Goal: Find specific page/section: Find specific page/section

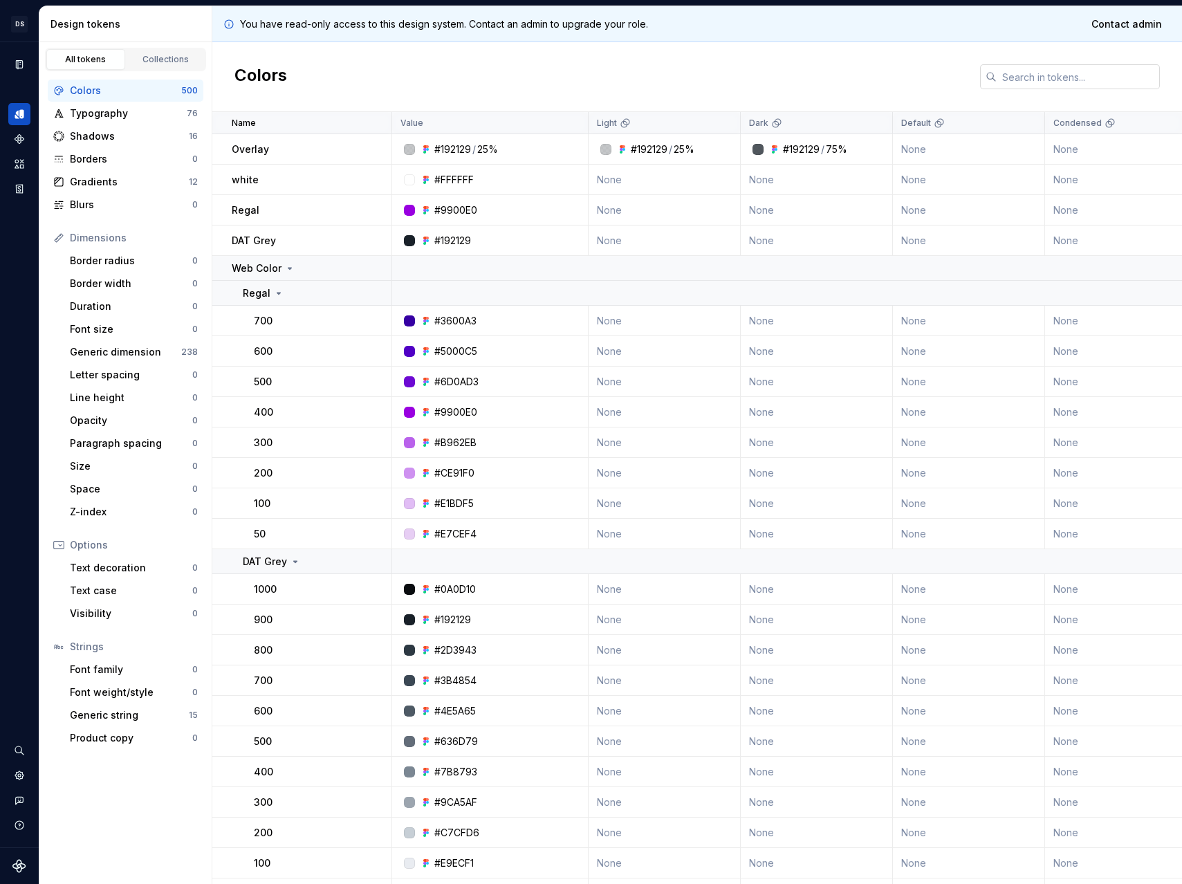
click at [1038, 77] on input "text" at bounding box center [1078, 76] width 163 height 25
paste input "0046e0"
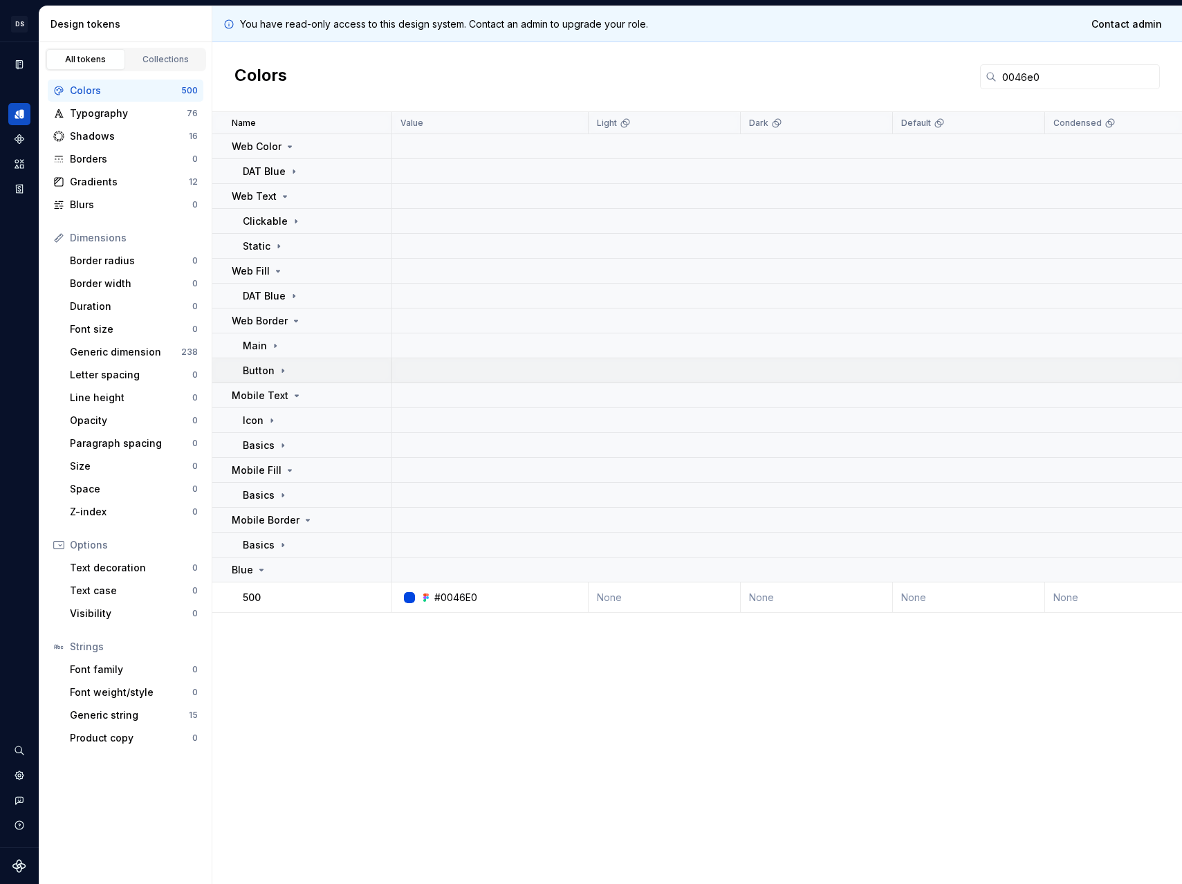
click at [277, 371] on icon at bounding box center [282, 370] width 11 height 11
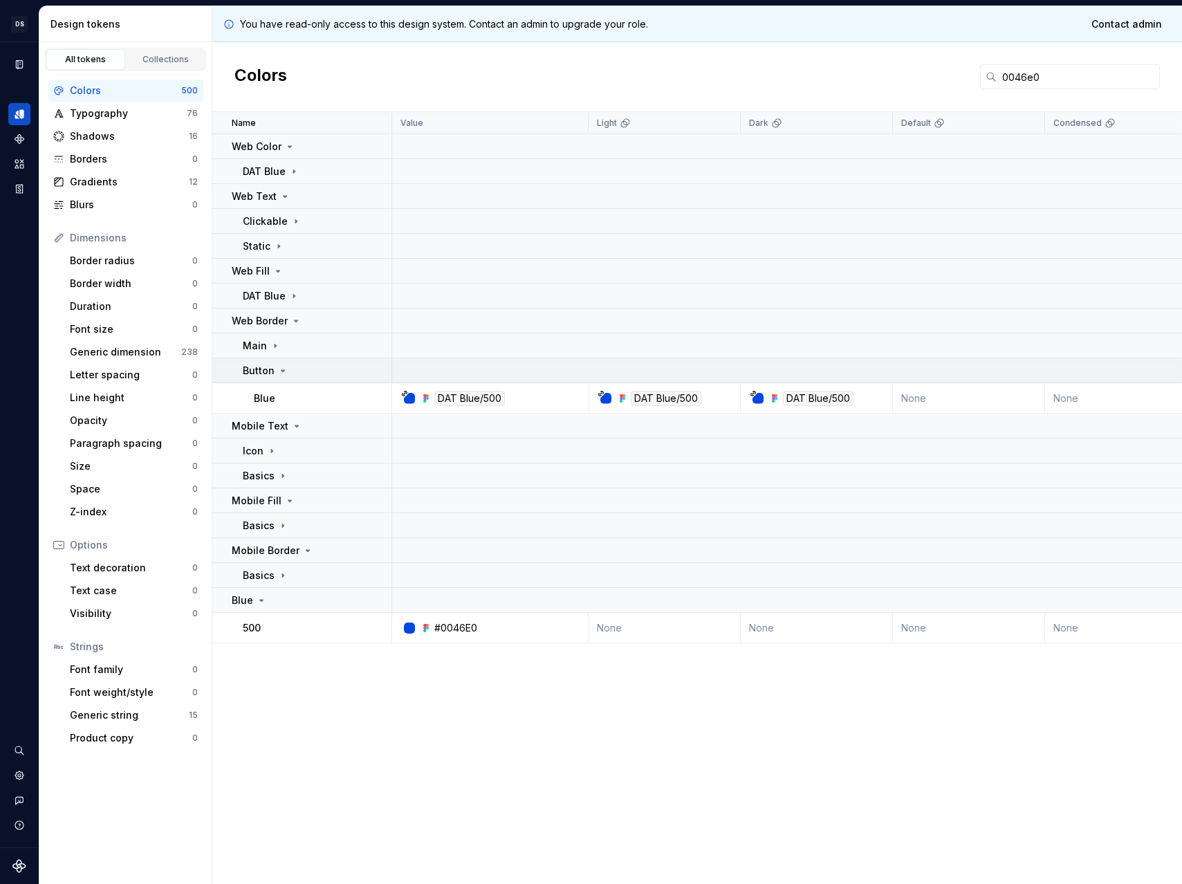
click at [277, 371] on icon at bounding box center [282, 370] width 11 height 11
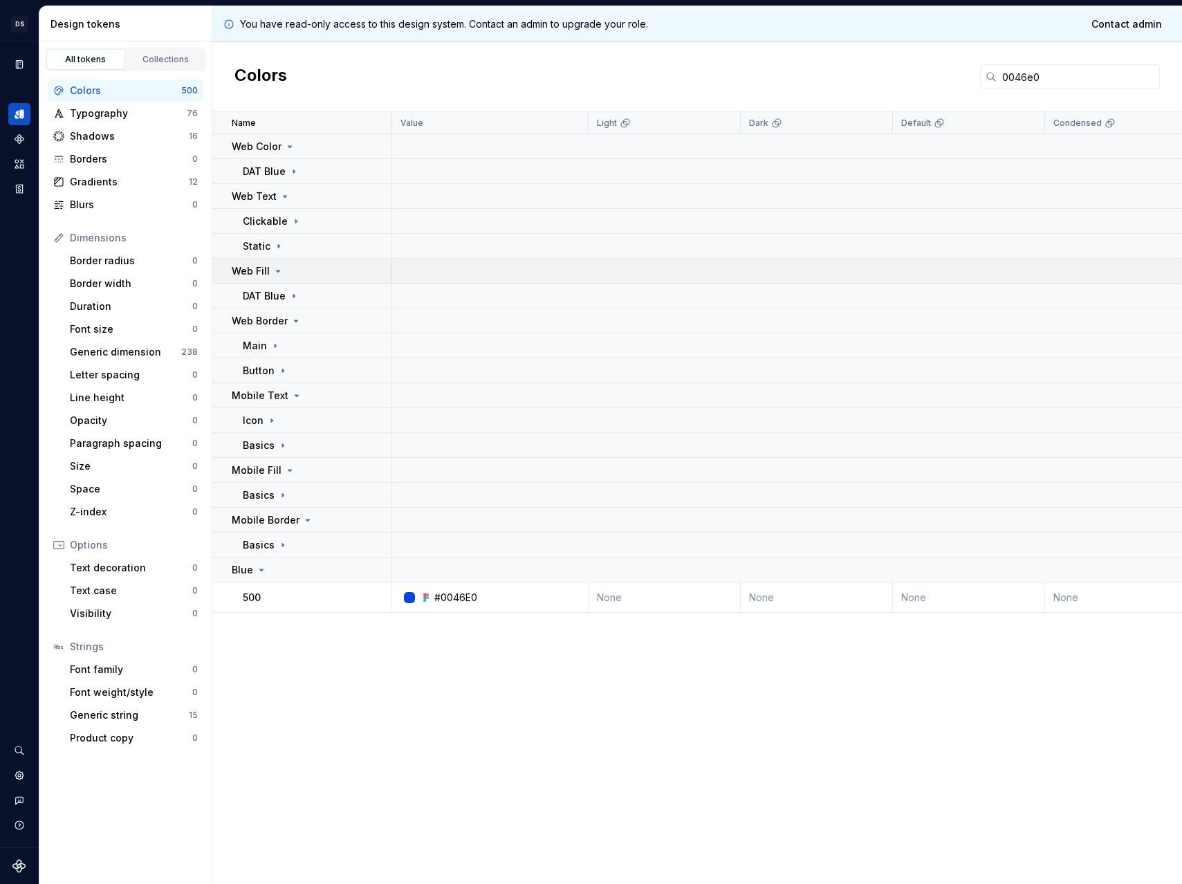
click at [278, 270] on icon at bounding box center [278, 270] width 3 height 1
click at [278, 270] on icon at bounding box center [278, 271] width 11 height 11
click at [277, 493] on icon at bounding box center [282, 495] width 11 height 11
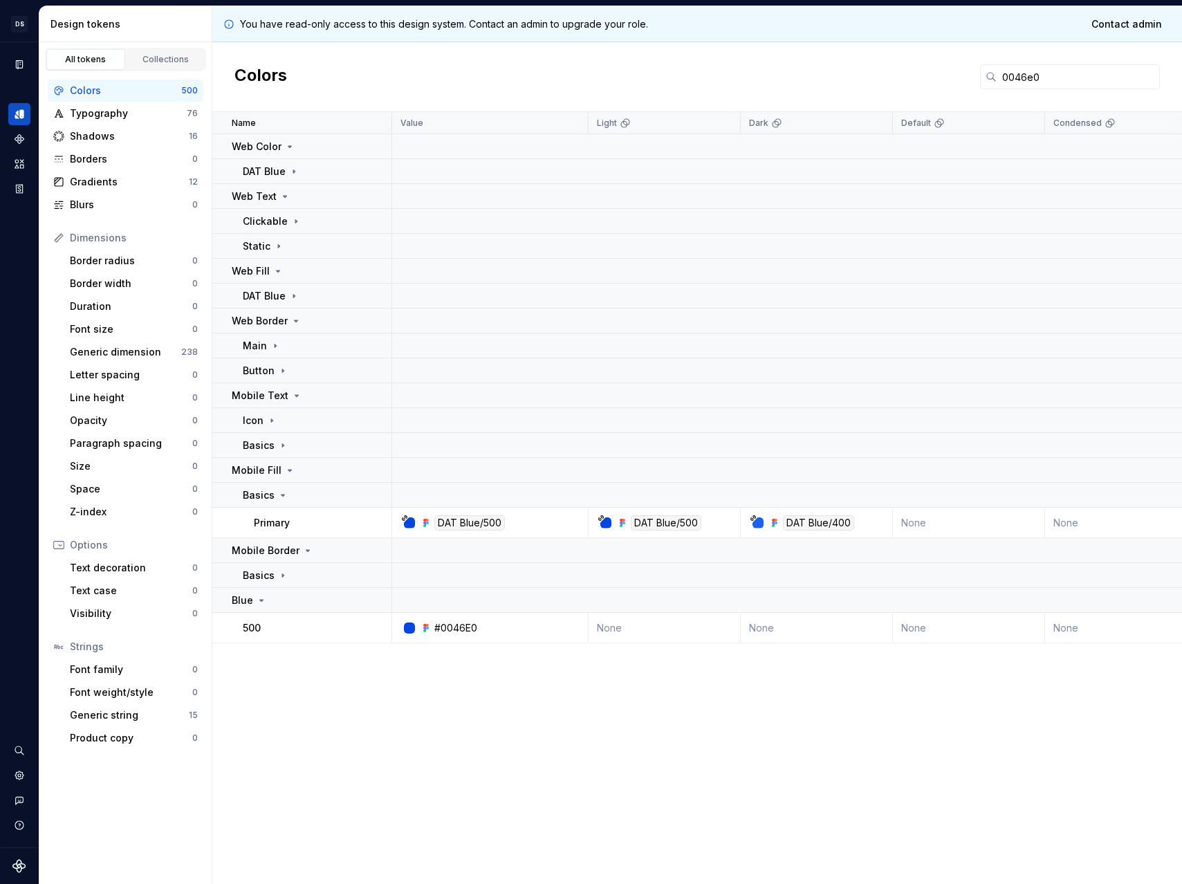
click at [821, 508] on td "DAT Blue/400" at bounding box center [817, 523] width 152 height 30
click at [821, 517] on div "DAT Blue/400" at bounding box center [818, 522] width 71 height 15
drag, startPoint x: 1062, startPoint y: 86, endPoint x: 966, endPoint y: 83, distance: 96.9
click at [953, 81] on div "Colors 0046e0" at bounding box center [697, 77] width 970 height 70
paste input "32a8"
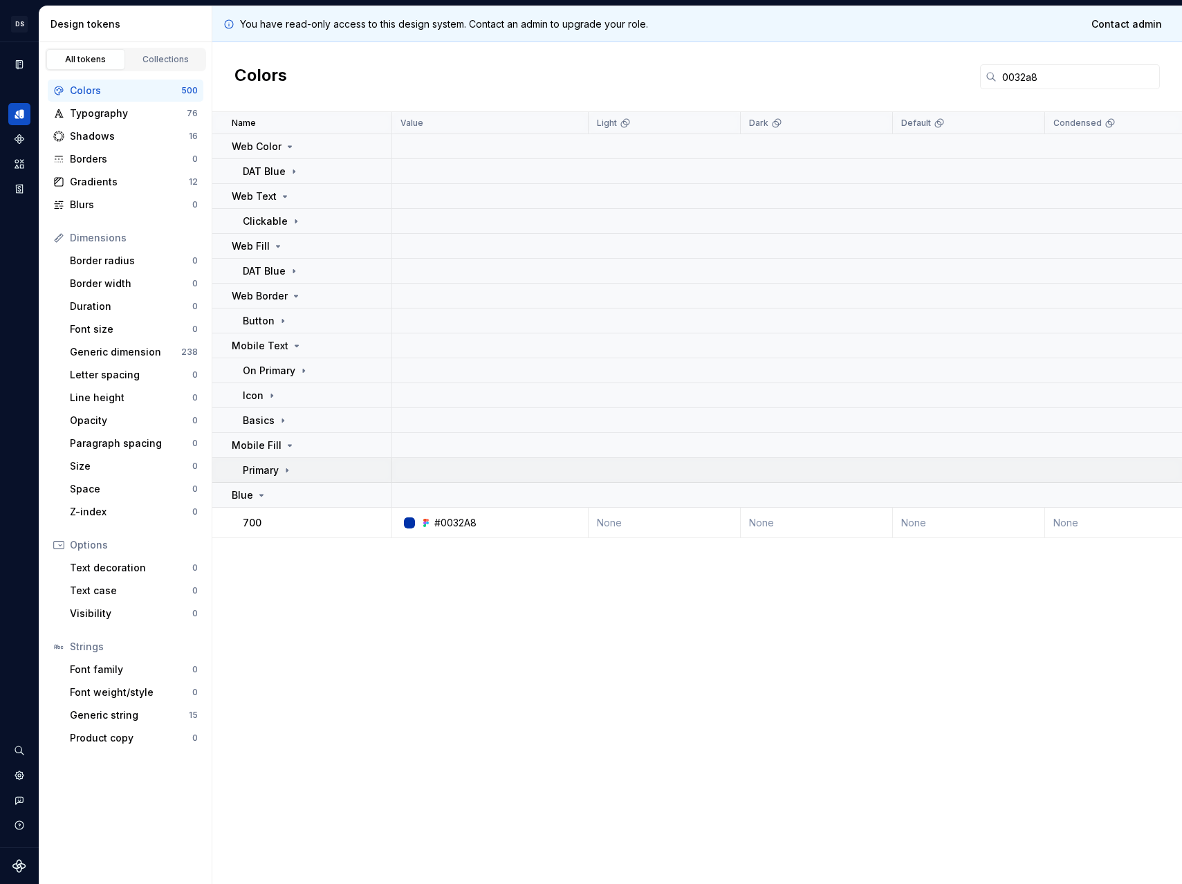
click at [279, 468] on div "Primary" at bounding box center [268, 470] width 50 height 14
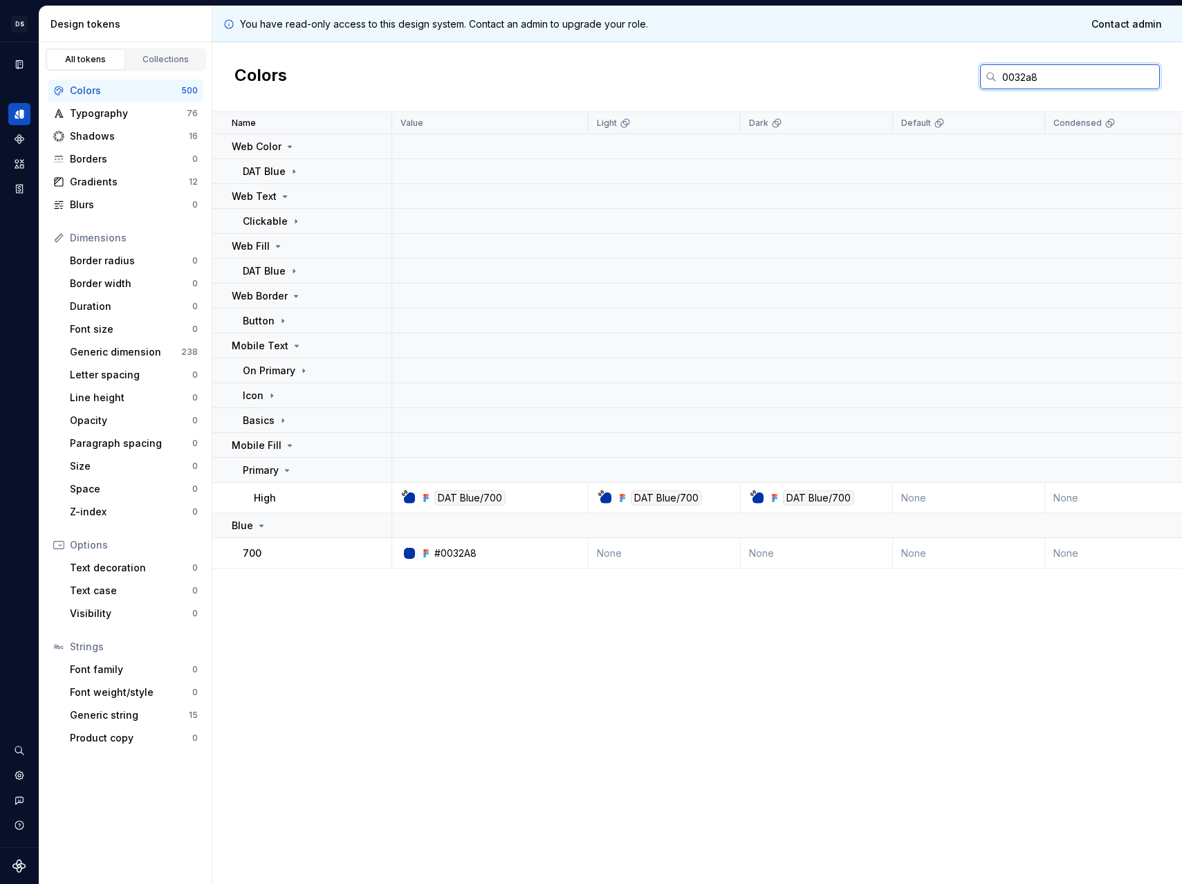
drag, startPoint x: 1062, startPoint y: 84, endPoint x: 838, endPoint y: 90, distance: 223.5
click at [838, 90] on div "Colors 0032a8" at bounding box center [697, 77] width 970 height 70
paste input "e9ecf1"
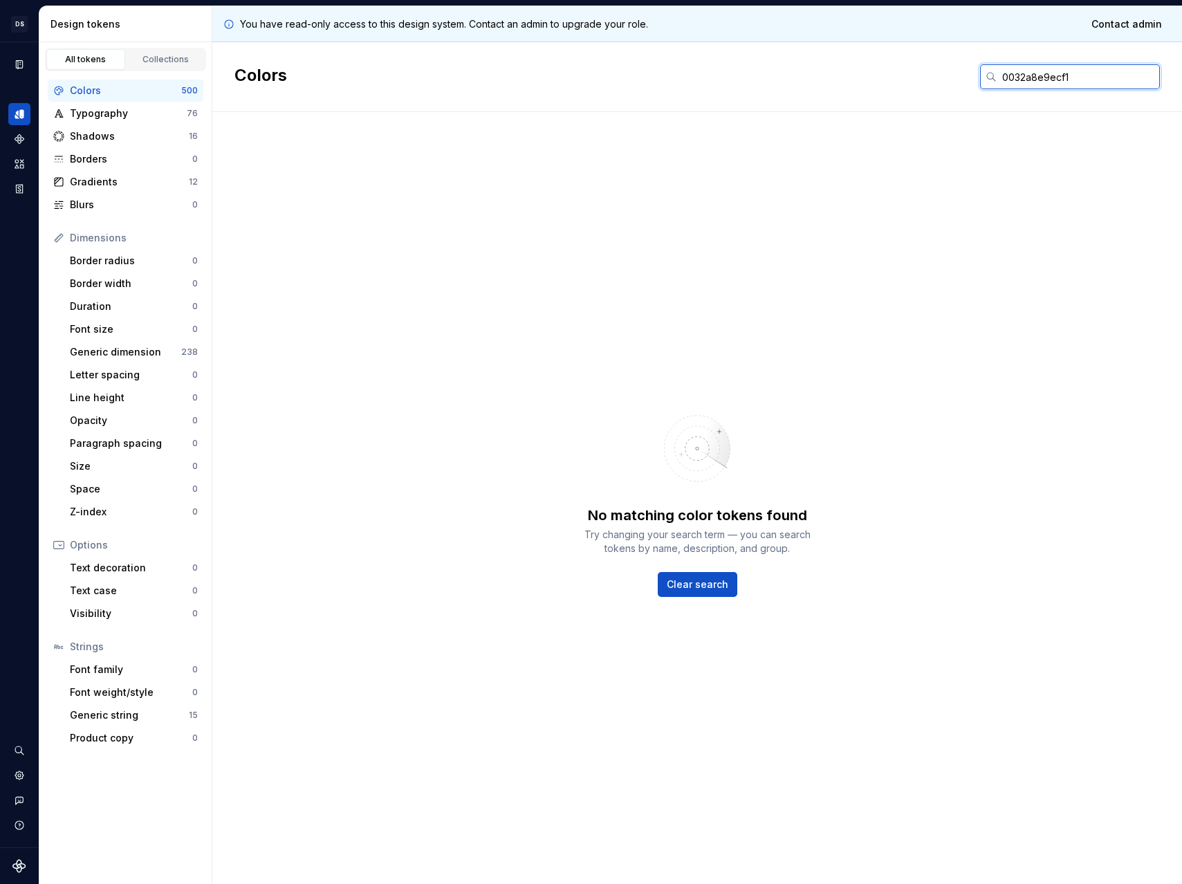
drag, startPoint x: 1127, startPoint y: 80, endPoint x: 809, endPoint y: 73, distance: 317.6
click at [809, 73] on div "Colors 0032a8e9ecf1" at bounding box center [697, 77] width 970 height 70
paste input "text"
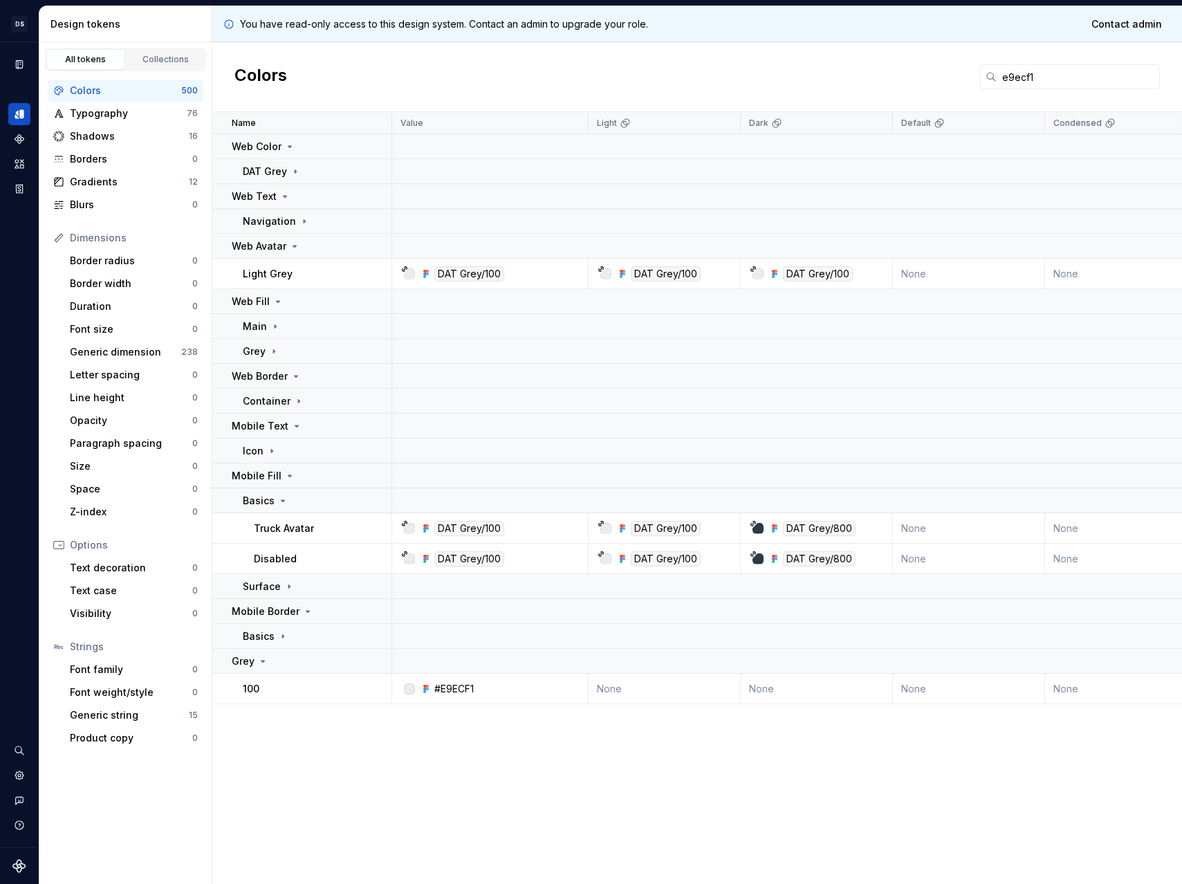
click at [813, 72] on div "Colors e9ecf1" at bounding box center [697, 77] width 970 height 70
drag, startPoint x: 1116, startPoint y: 85, endPoint x: 926, endPoint y: 76, distance: 191.1
click at [927, 76] on div "Colors e9ecf1" at bounding box center [697, 77] width 970 height 70
paste input "f6f7f9"
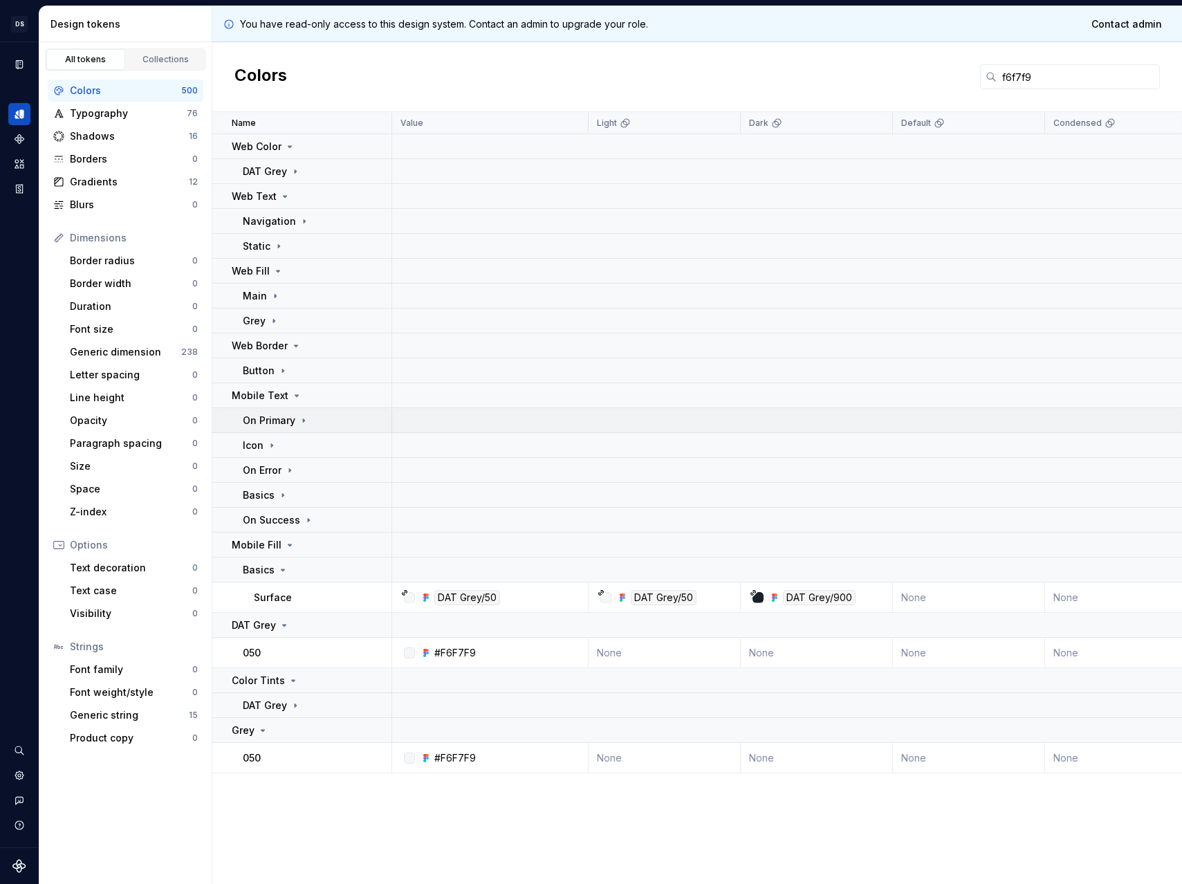
click at [288, 421] on p "On Primary" at bounding box center [269, 421] width 53 height 14
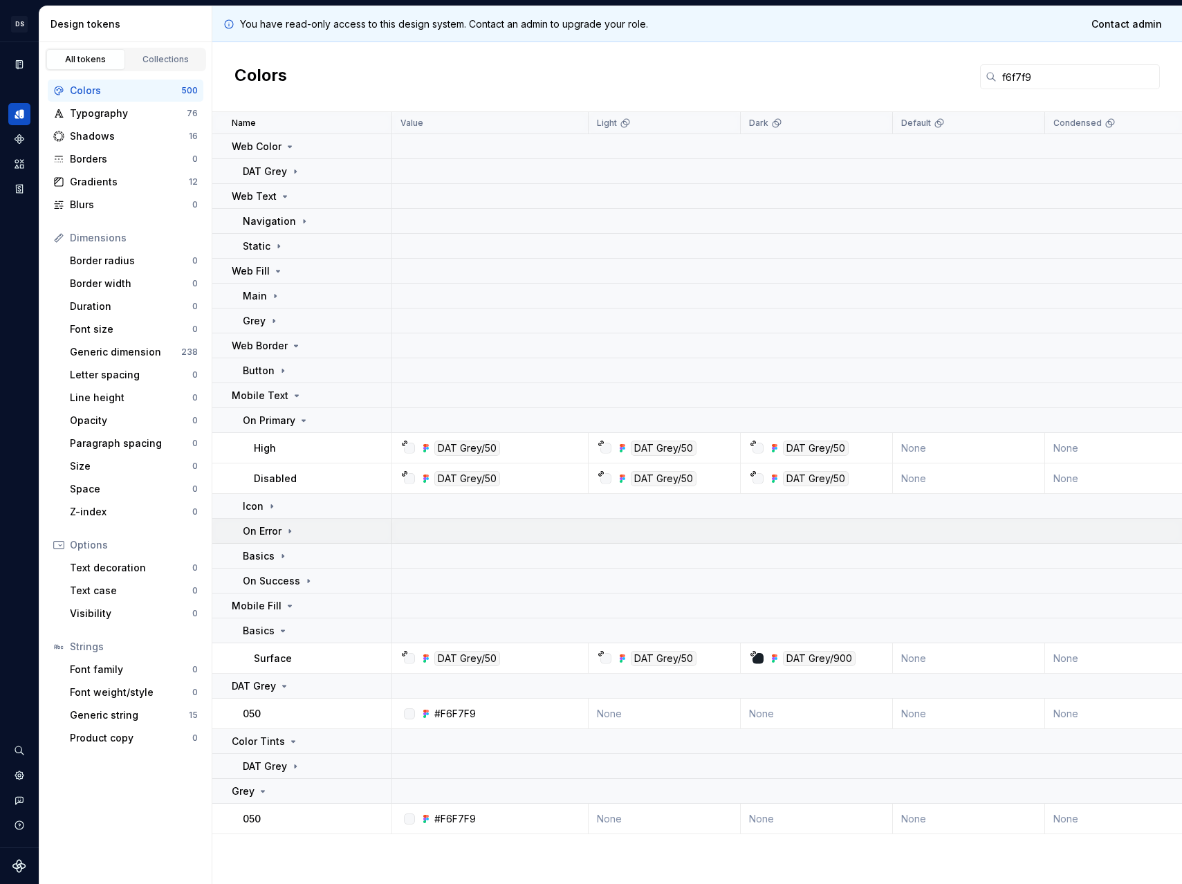
click at [300, 524] on div "On Error" at bounding box center [317, 531] width 148 height 14
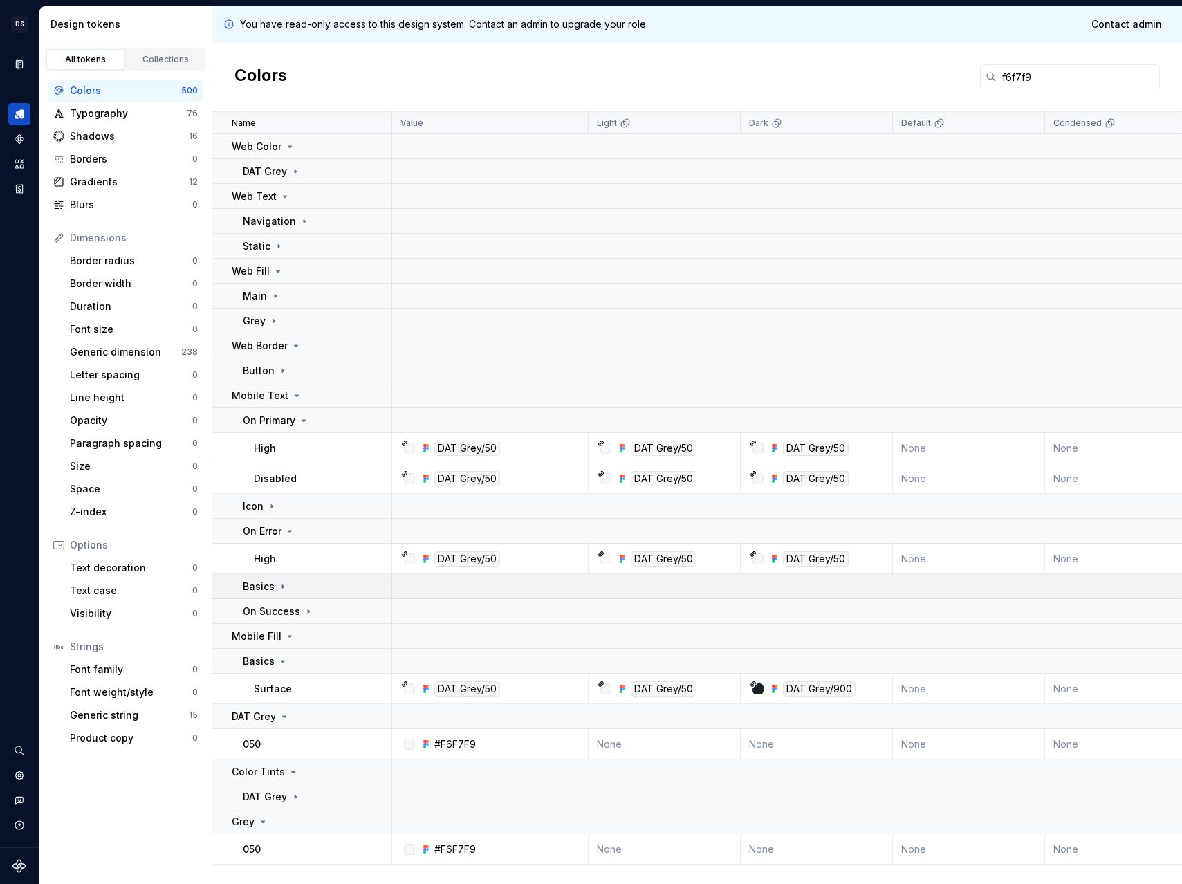
click at [312, 582] on div "Basics" at bounding box center [317, 587] width 148 height 14
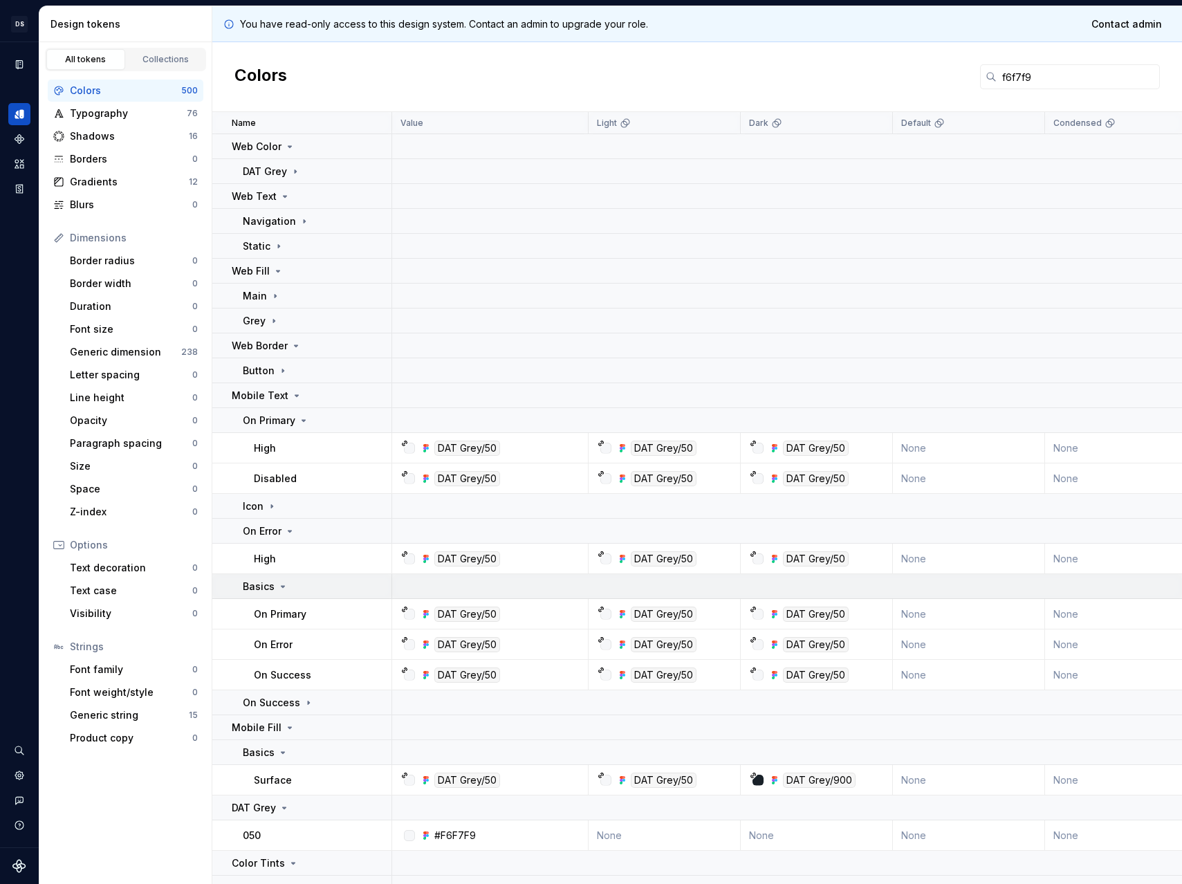
click at [311, 582] on div "Basics" at bounding box center [317, 587] width 148 height 14
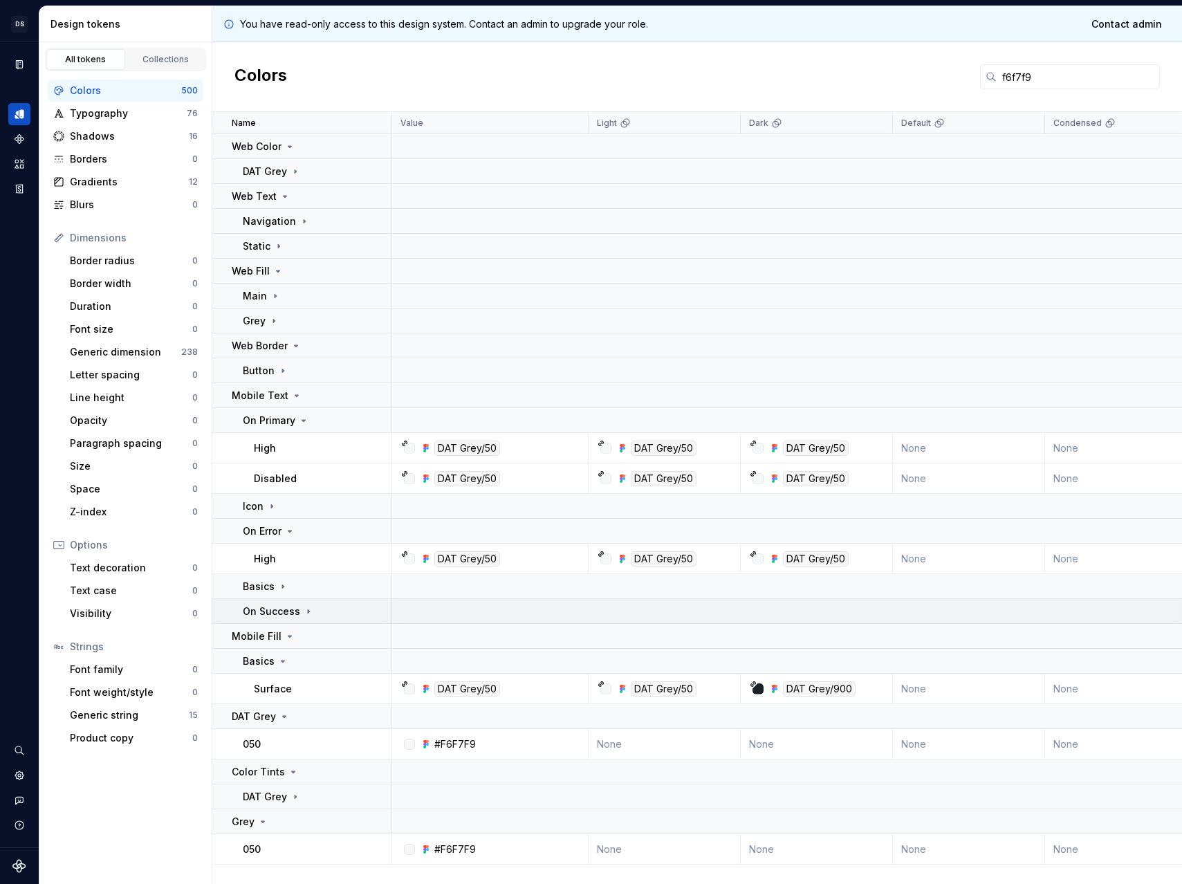
click at [293, 602] on td "On Success" at bounding box center [302, 611] width 180 height 25
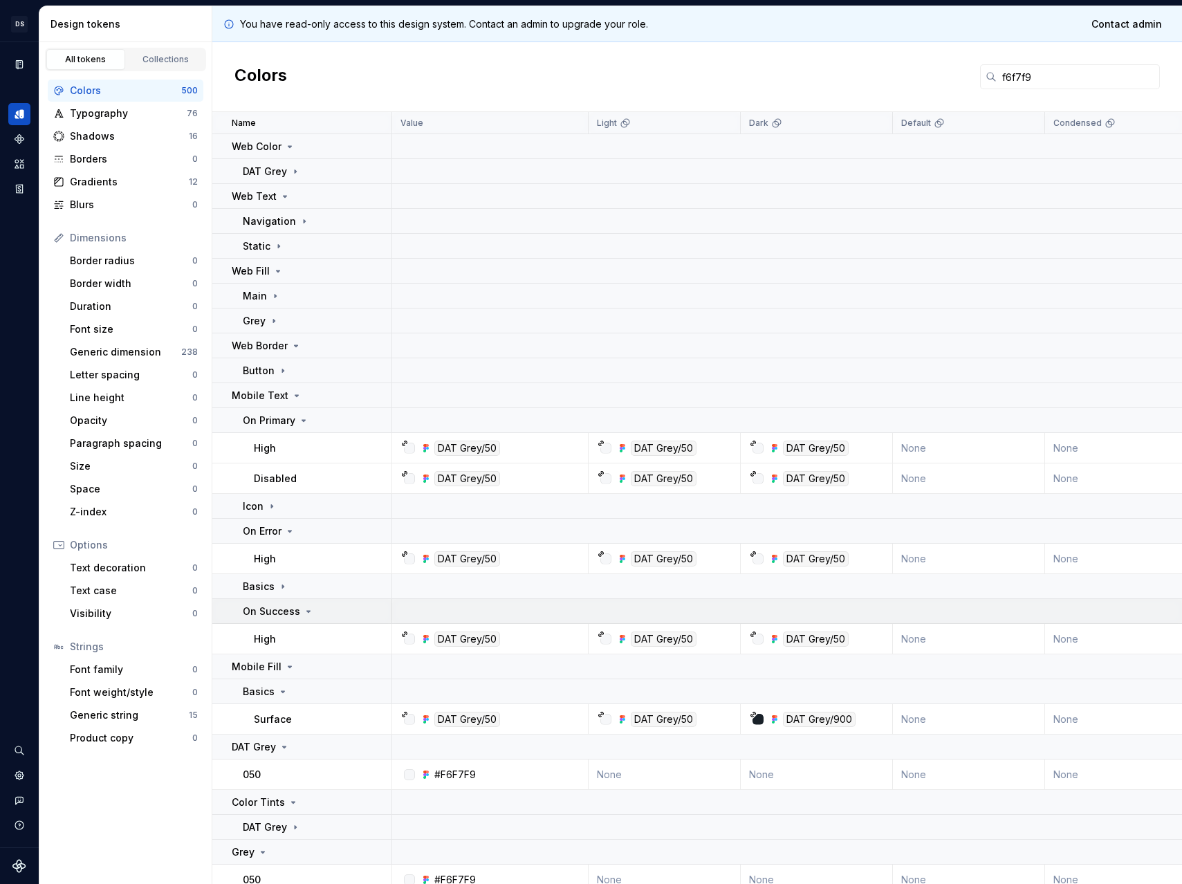
click at [293, 605] on p "On Success" at bounding box center [271, 612] width 57 height 14
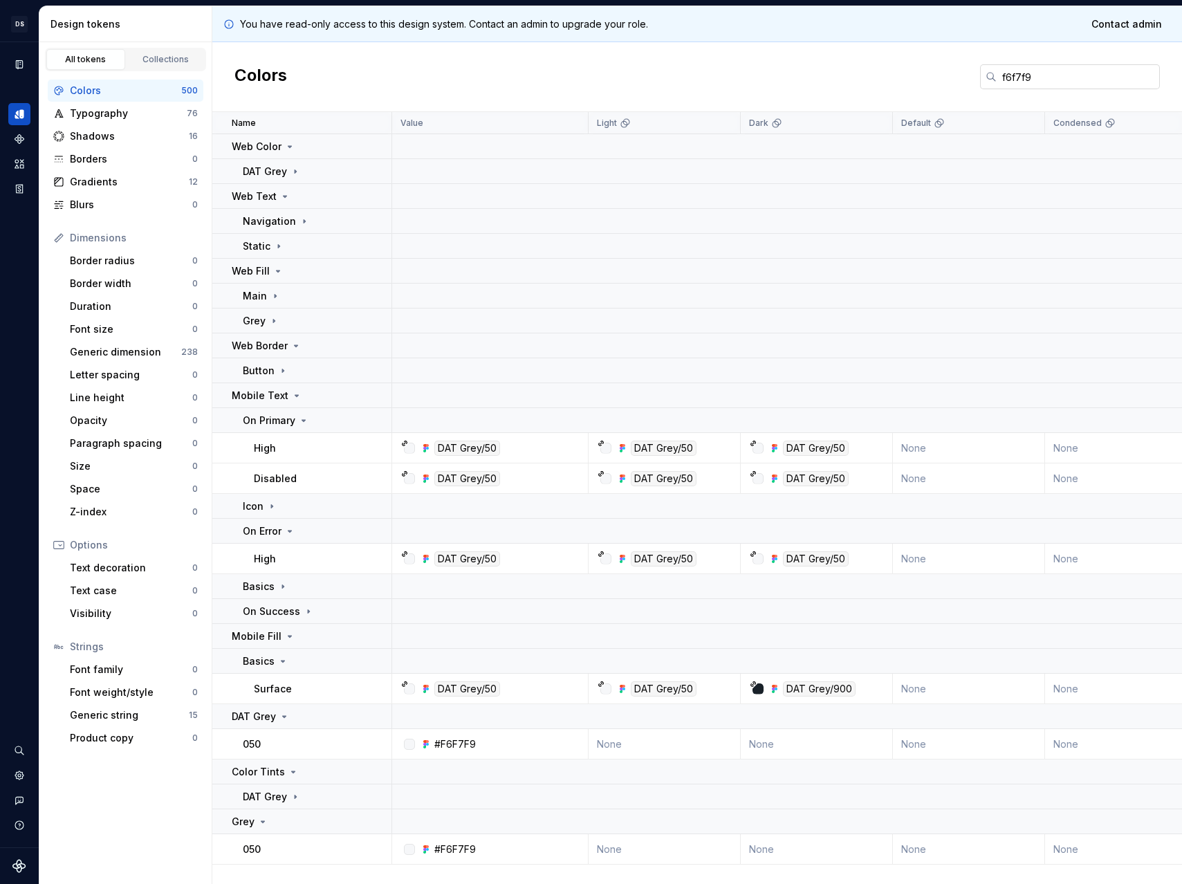
click at [1056, 72] on input "f6f7f9" at bounding box center [1078, 76] width 163 height 25
drag, startPoint x: 1056, startPoint y: 72, endPoint x: 910, endPoint y: 74, distance: 146.0
click at [910, 74] on div "Colors f6f7f9" at bounding box center [697, 77] width 970 height 70
paste input "9ca5af"
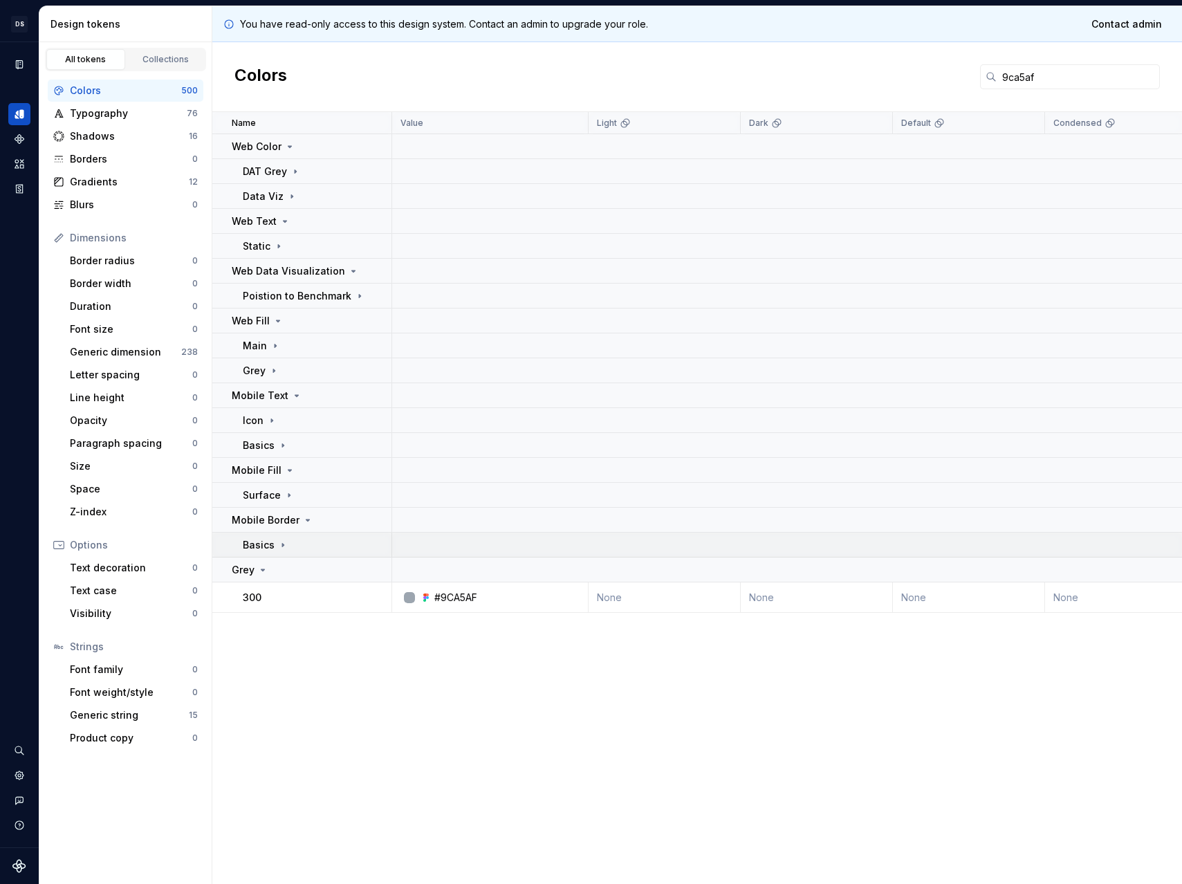
click at [282, 543] on icon at bounding box center [282, 545] width 11 height 11
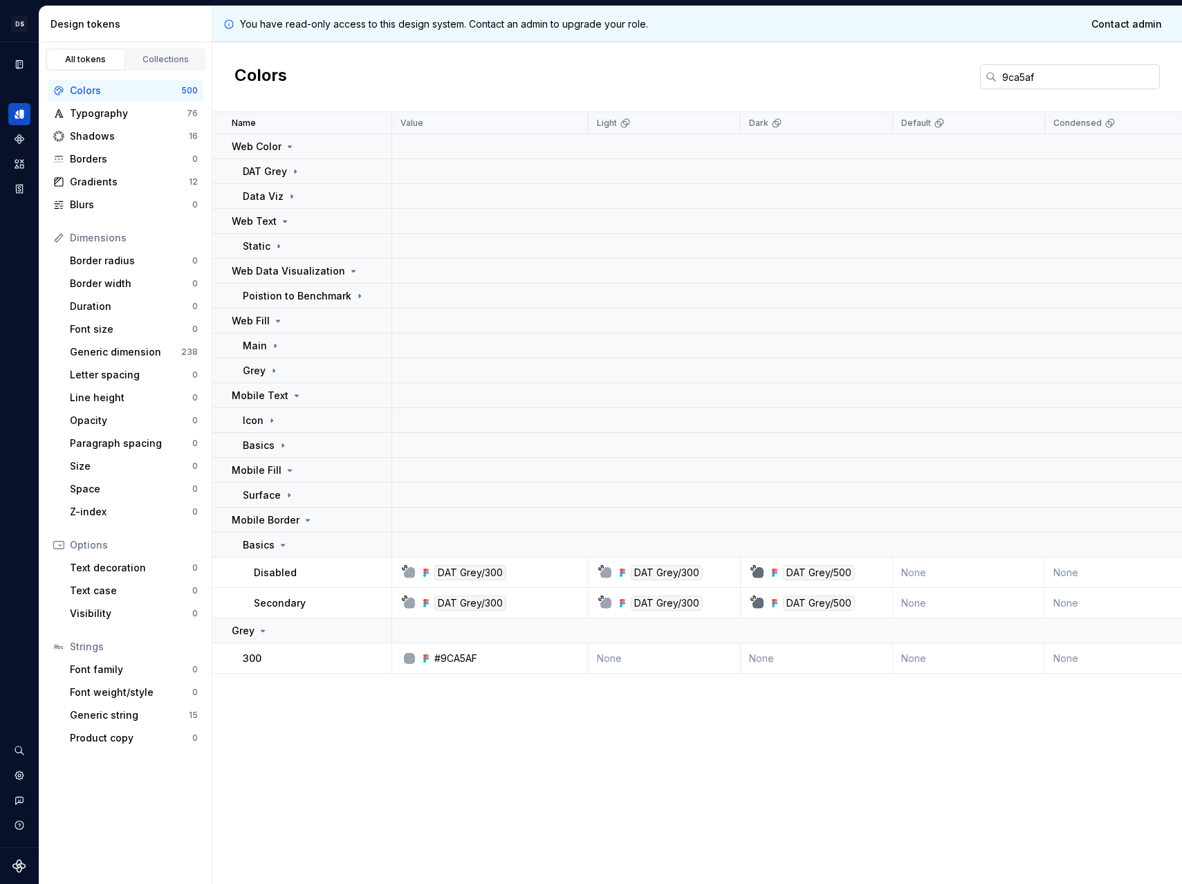
click at [1064, 78] on input "9ca5af" at bounding box center [1078, 76] width 163 height 25
drag, startPoint x: 1064, startPoint y: 78, endPoint x: 864, endPoint y: 67, distance: 200.2
click at [864, 67] on div "Colors 9ca5af" at bounding box center [697, 77] width 970 height 70
click at [285, 411] on td "Icon" at bounding box center [302, 420] width 180 height 25
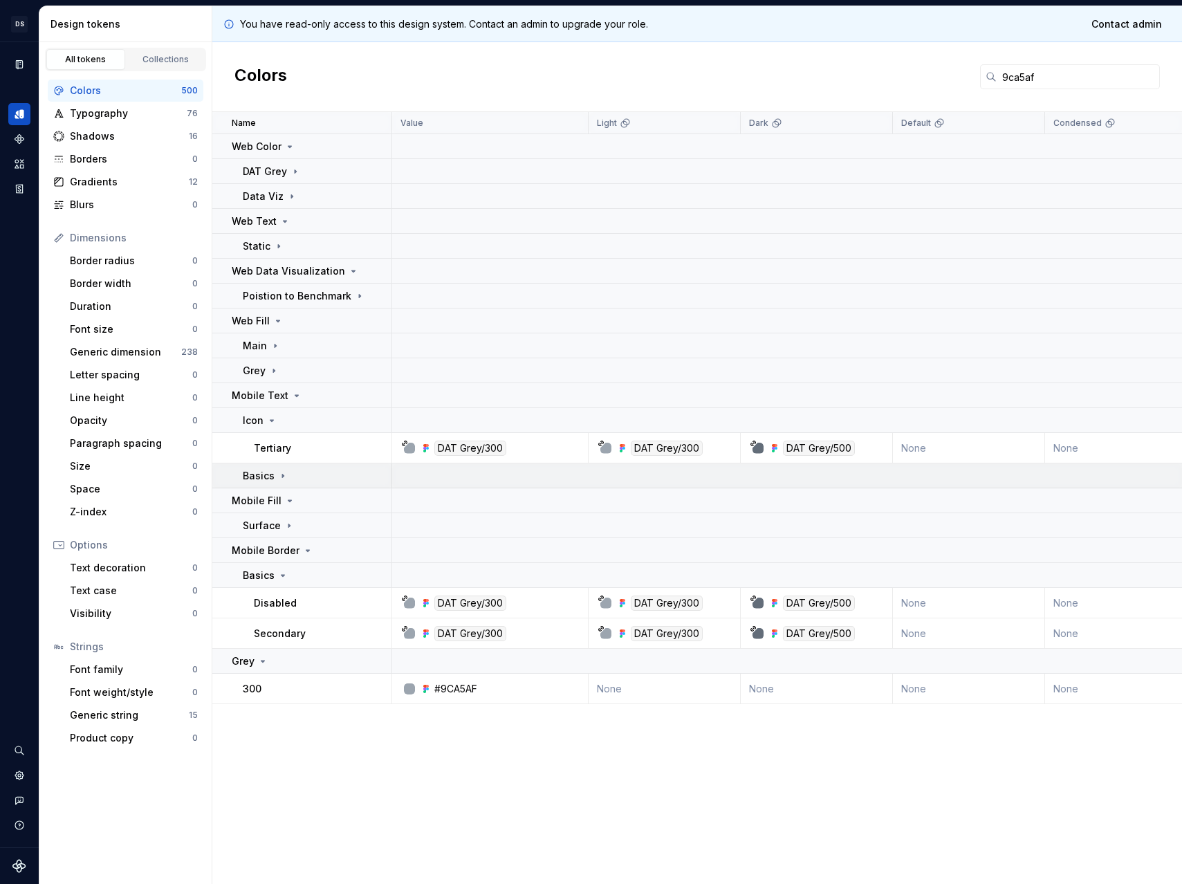
click at [333, 478] on div "Basics" at bounding box center [317, 476] width 148 height 14
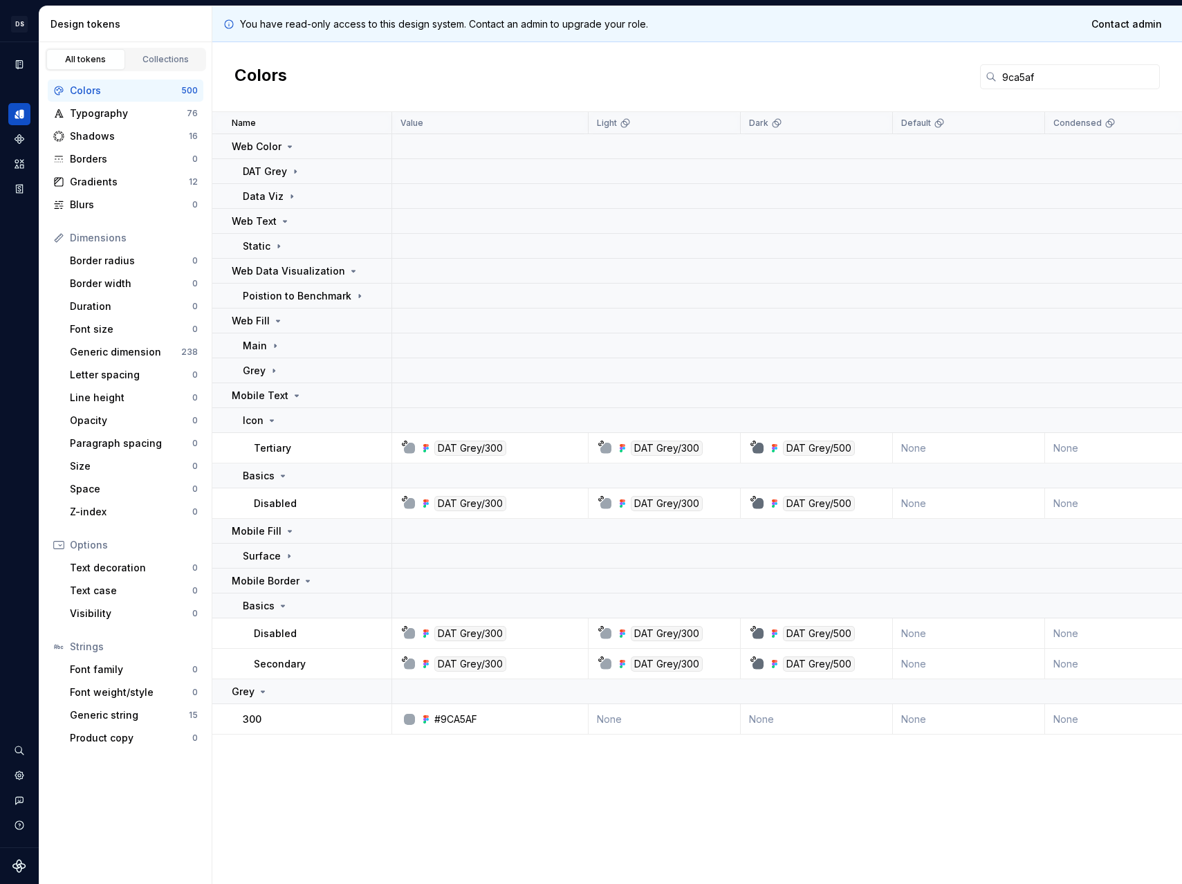
drag, startPoint x: 1047, startPoint y: 71, endPoint x: 846, endPoint y: 55, distance: 201.9
click at [847, 55] on div "Colors 9ca5af" at bounding box center [697, 77] width 970 height 70
paste input "9fbbf7"
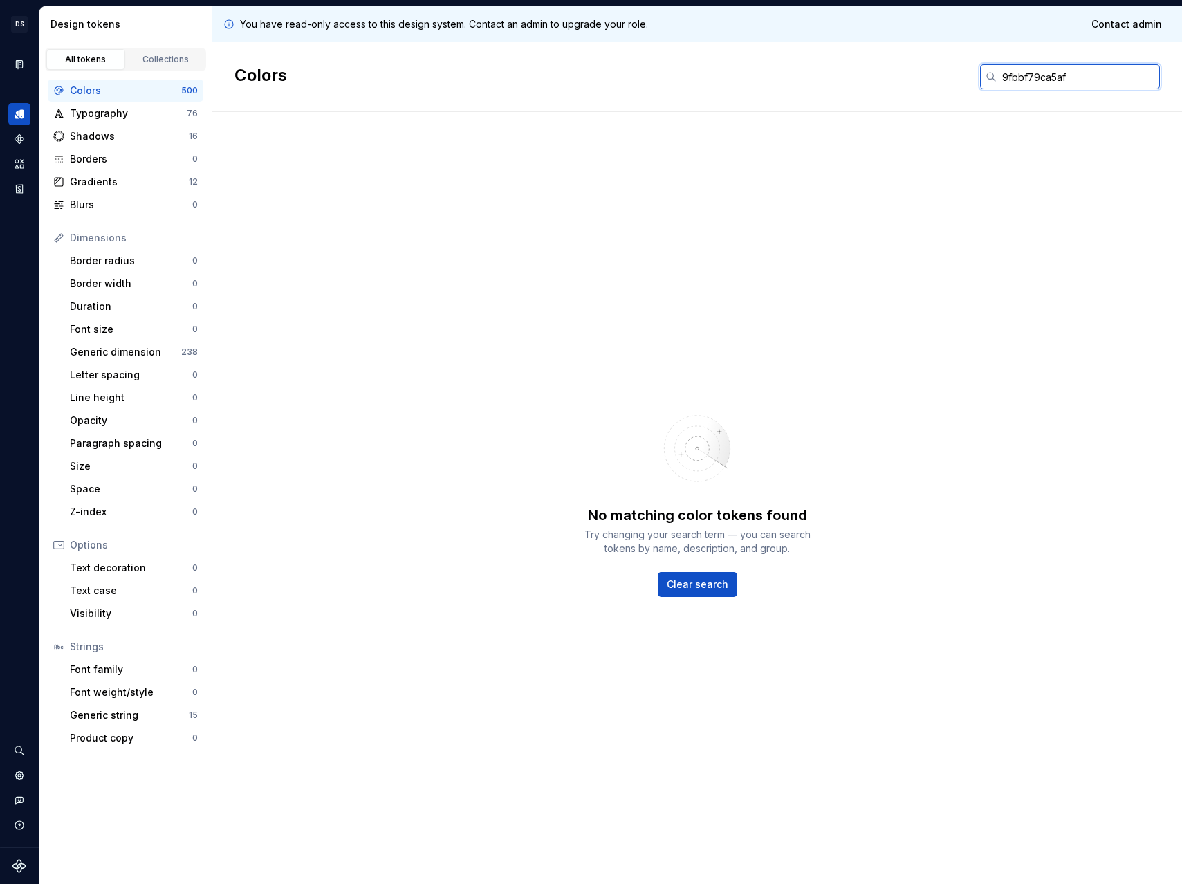
drag, startPoint x: 1073, startPoint y: 77, endPoint x: 903, endPoint y: 66, distance: 170.5
click at [903, 67] on div "Colors 9fbbf79ca5af" at bounding box center [697, 77] width 970 height 70
paste input "text"
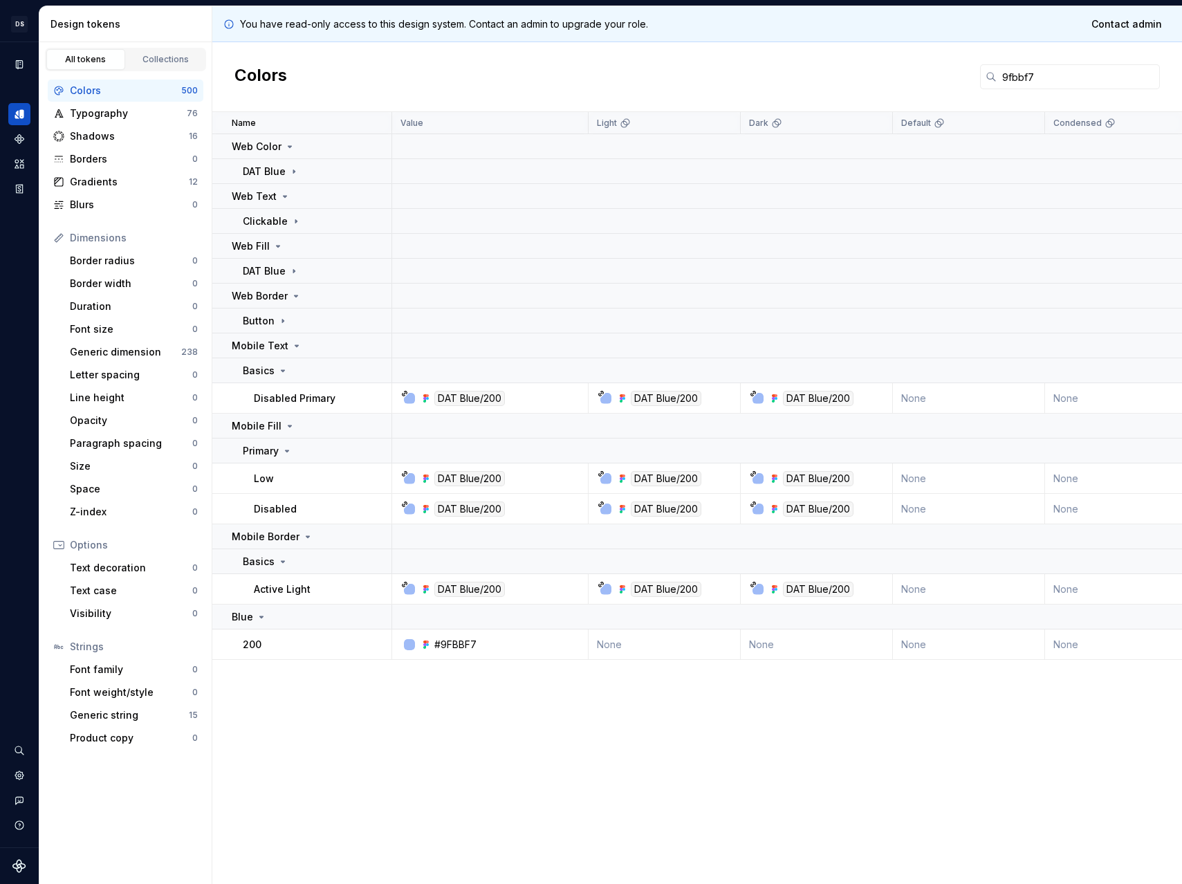
click at [791, 77] on div "Colors 9fbbf7" at bounding box center [697, 77] width 970 height 70
drag, startPoint x: 1040, startPoint y: 75, endPoint x: 877, endPoint y: 76, distance: 162.6
click at [877, 75] on div "Colors 9fbbf7" at bounding box center [697, 77] width 970 height 70
paste input "0046e0"
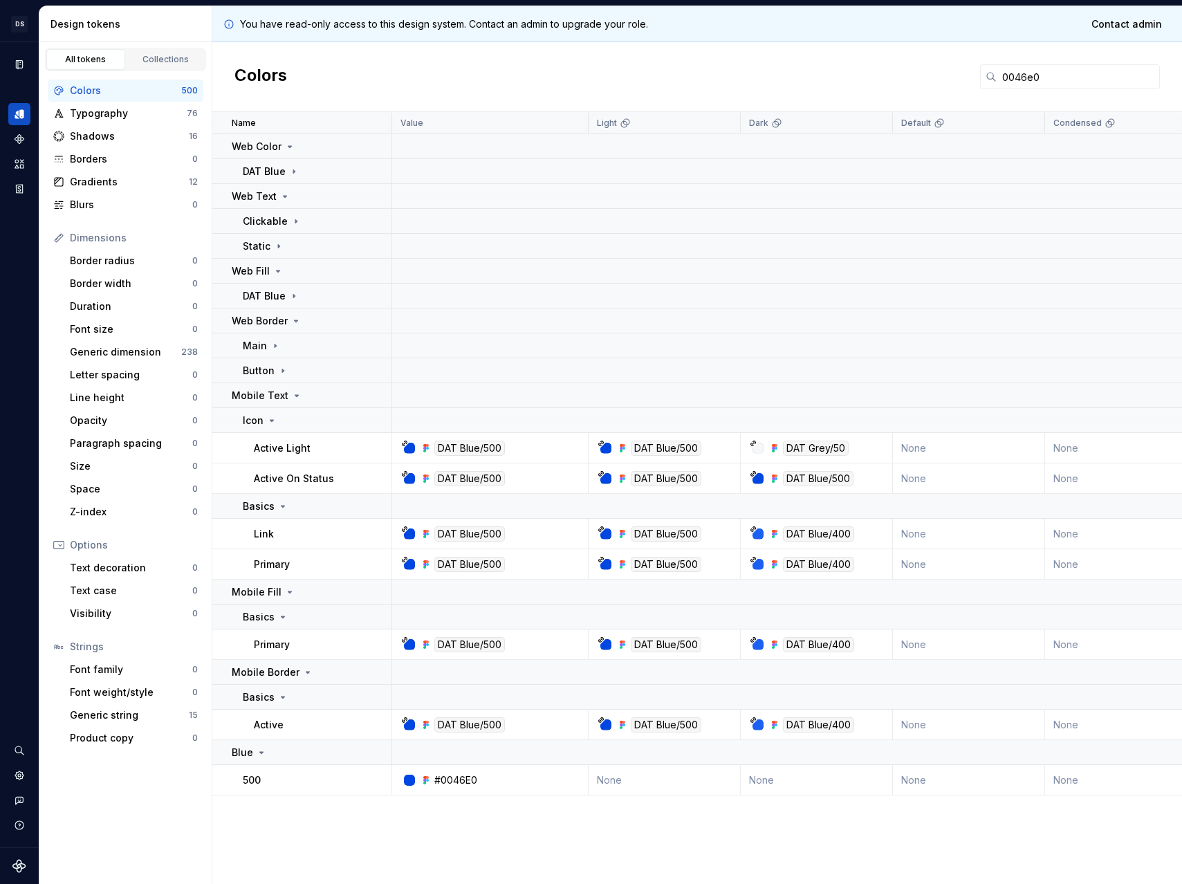
click at [889, 72] on div "Colors 0046e0" at bounding box center [697, 77] width 970 height 70
drag, startPoint x: 1080, startPoint y: 85, endPoint x: 852, endPoint y: 73, distance: 227.9
click at [852, 73] on div "Colors 0046e0" at bounding box center [697, 77] width 970 height 70
paste input "9ca5af"
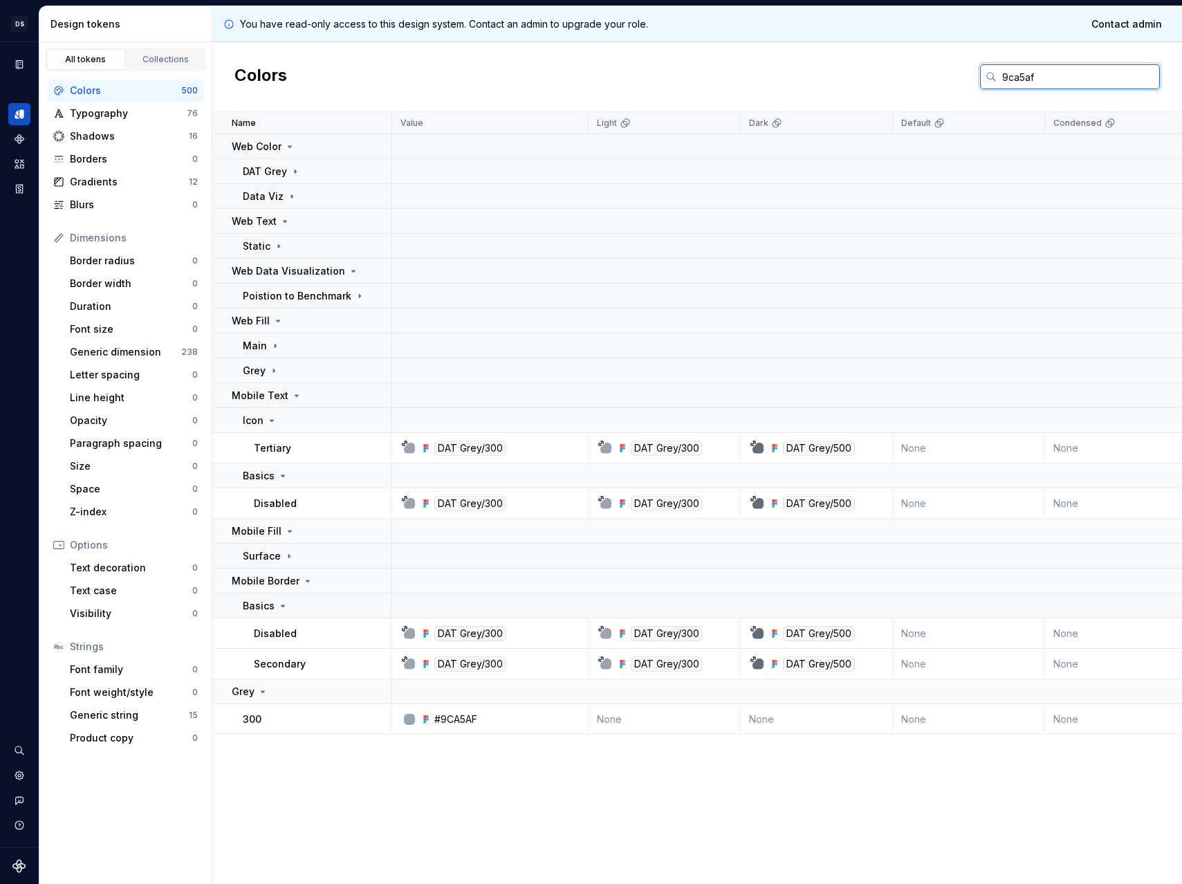
drag, startPoint x: 1078, startPoint y: 80, endPoint x: 898, endPoint y: 79, distance: 180.5
click at [896, 76] on div "Colors 9ca5af" at bounding box center [697, 77] width 970 height 70
paste input "0046e0"
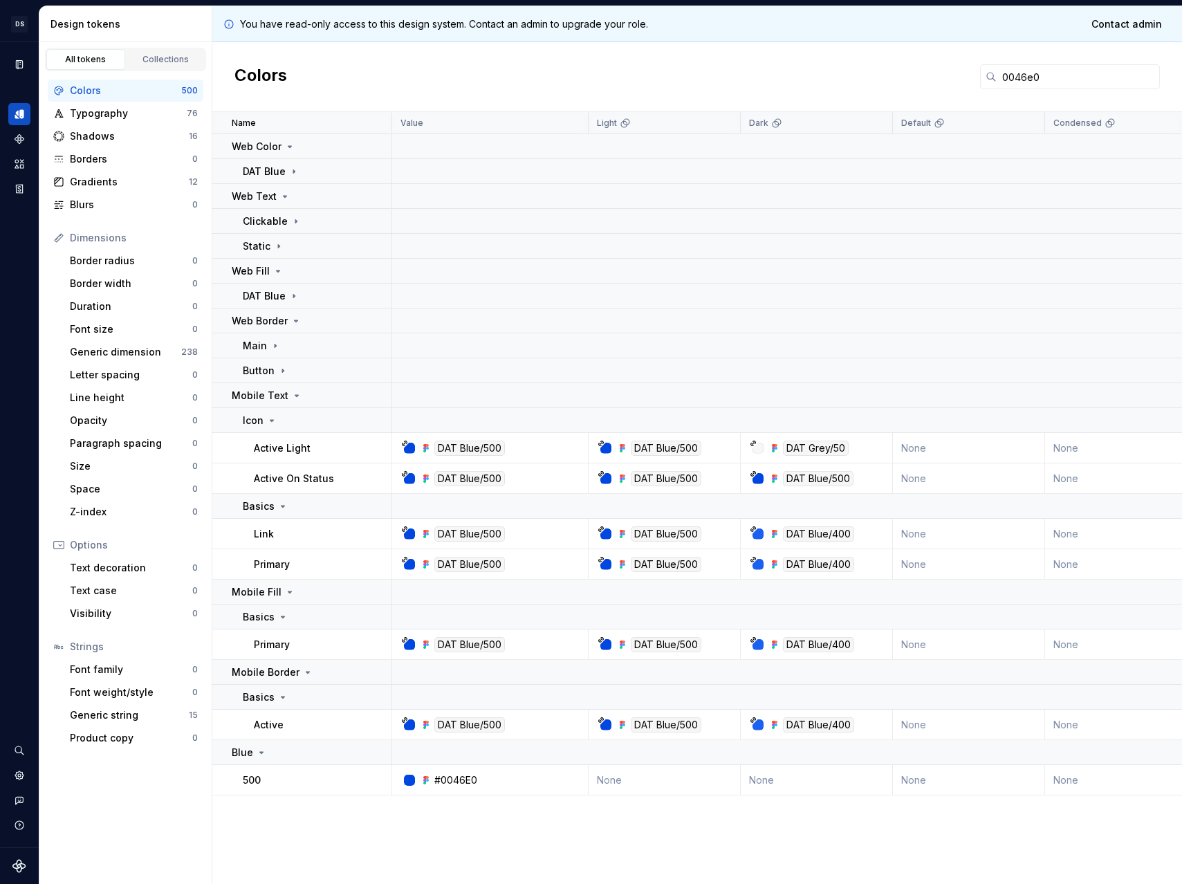
click at [902, 82] on div "Colors 0046e0" at bounding box center [697, 77] width 970 height 70
click at [282, 397] on p "Mobile Text" at bounding box center [260, 396] width 57 height 14
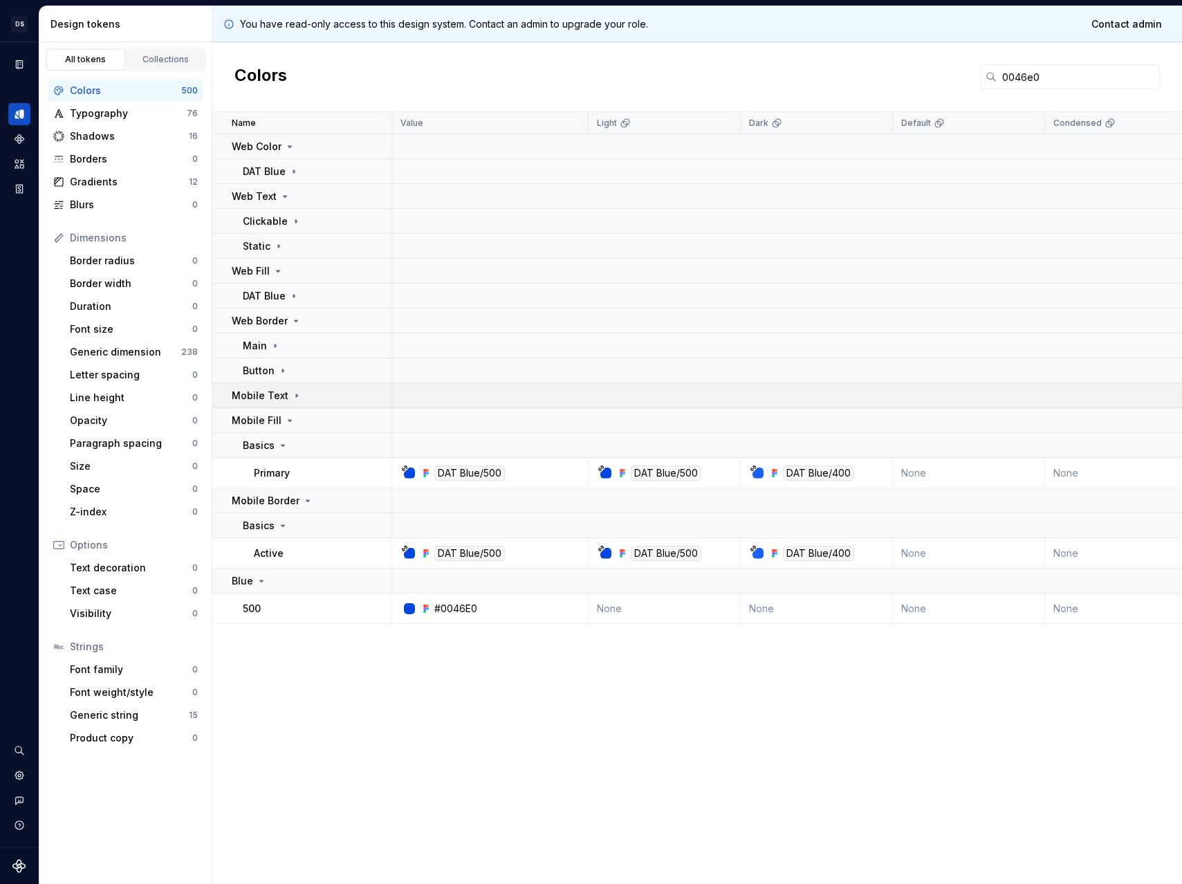
click at [284, 396] on p "Mobile Text" at bounding box center [260, 396] width 57 height 14
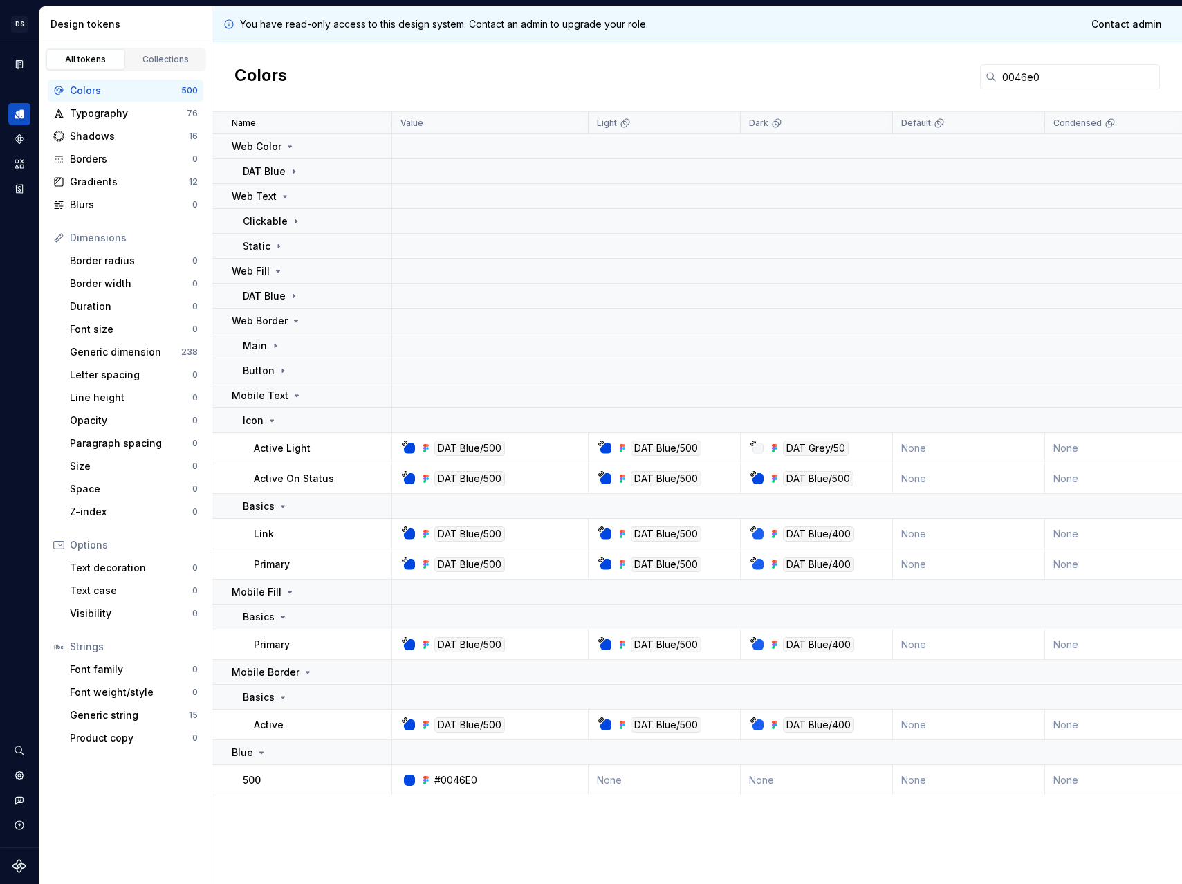
click at [1068, 76] on input "0046e0" at bounding box center [1078, 76] width 163 height 25
drag, startPoint x: 973, startPoint y: 76, endPoint x: 922, endPoint y: 79, distance: 51.3
click at [922, 79] on div "Colors 0046e0" at bounding box center [697, 77] width 970 height 70
paste input "9ca5af"
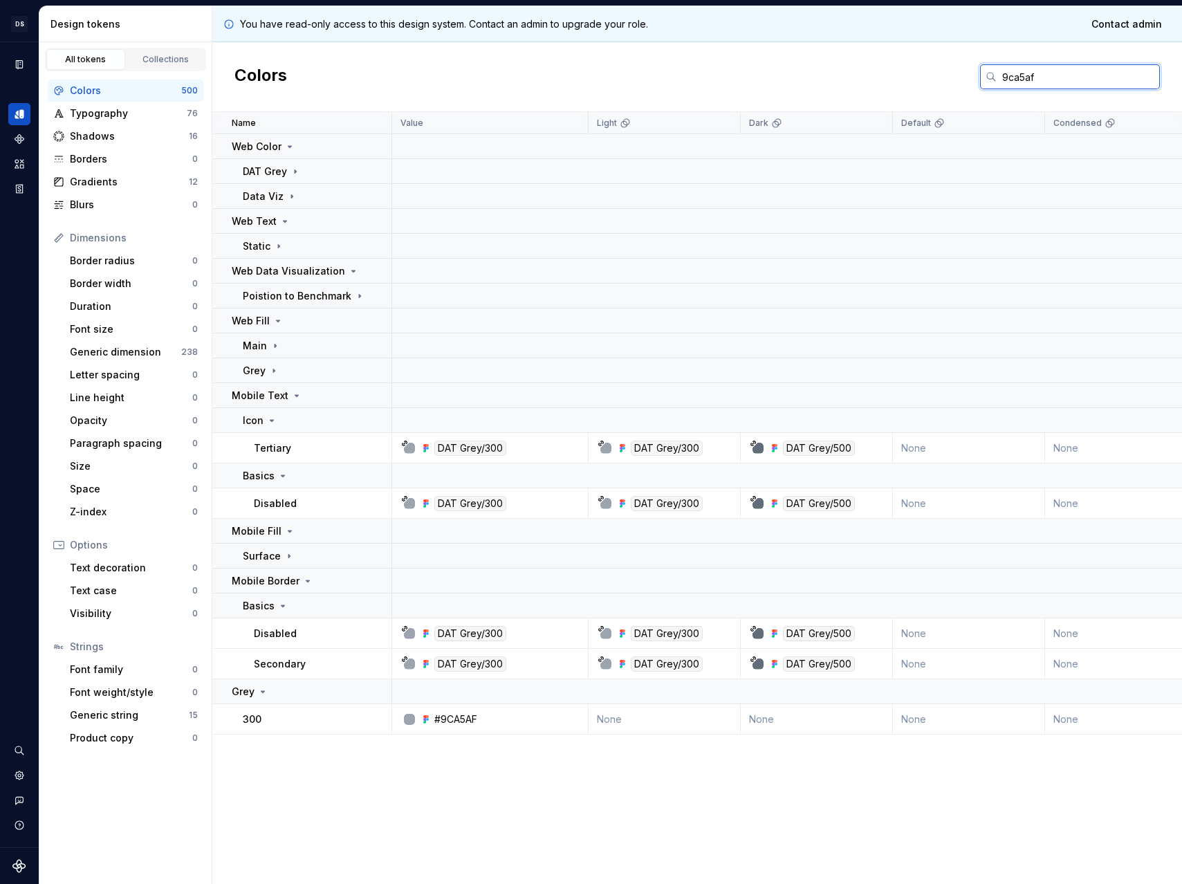
drag, startPoint x: 1065, startPoint y: 80, endPoint x: 708, endPoint y: 70, distance: 356.4
click at [710, 71] on div "Colors 9ca5af" at bounding box center [697, 77] width 970 height 70
paste input "0046e0"
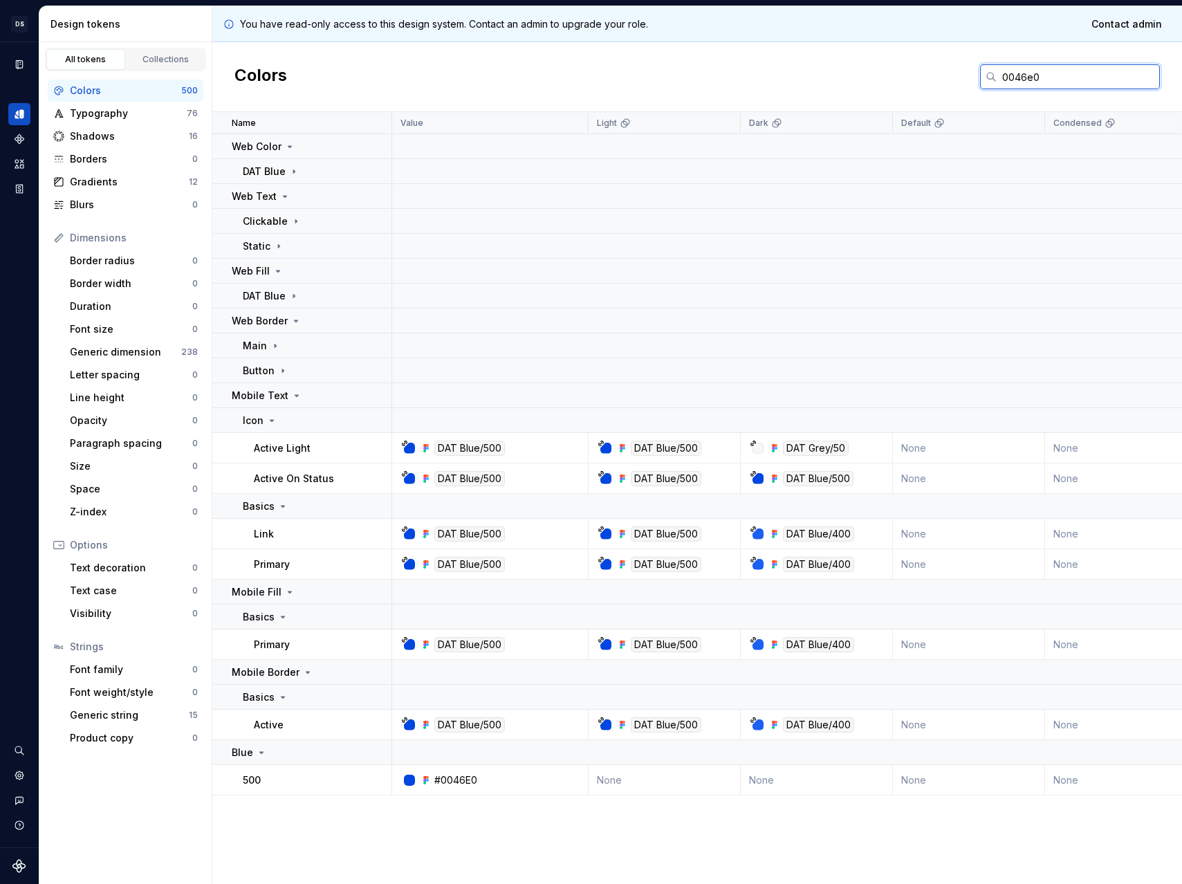
drag, startPoint x: 1062, startPoint y: 77, endPoint x: 893, endPoint y: 74, distance: 168.8
click at [894, 74] on div "Colors 0046e0" at bounding box center [697, 77] width 970 height 70
paste input "9ca5af"
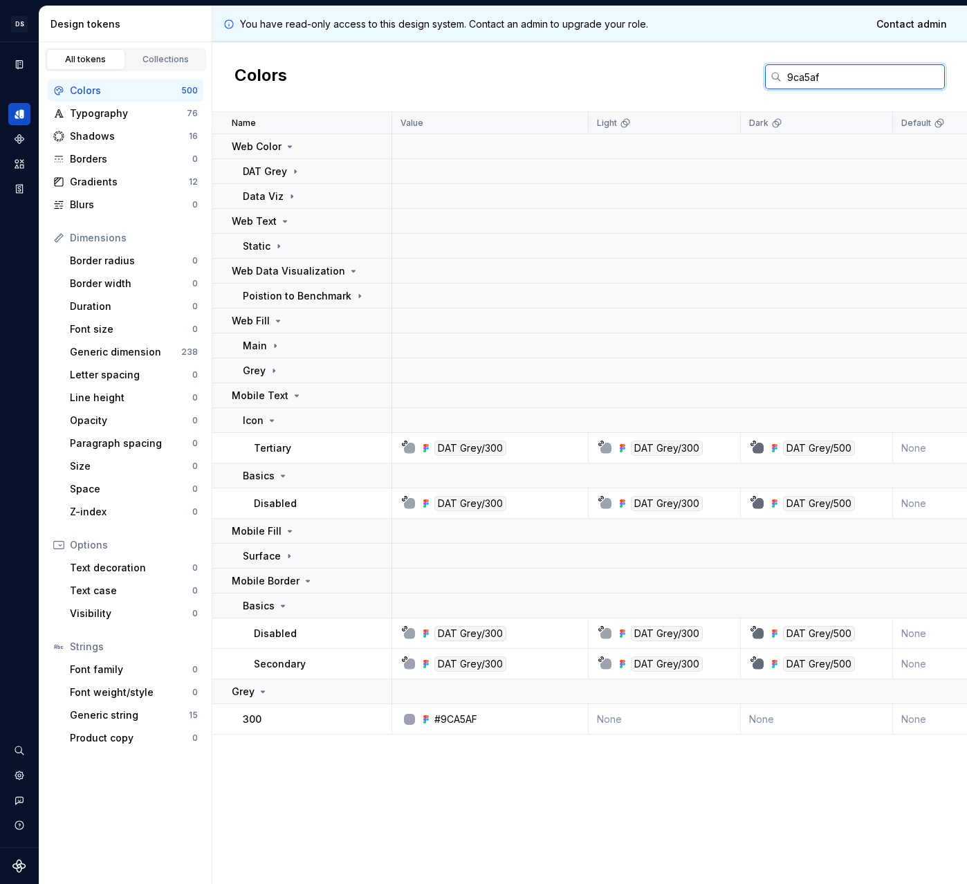
drag, startPoint x: 801, startPoint y: 77, endPoint x: 638, endPoint y: 85, distance: 163.4
click at [638, 85] on div "Colors 9ca5af" at bounding box center [589, 77] width 755 height 70
paste input "0046e0"
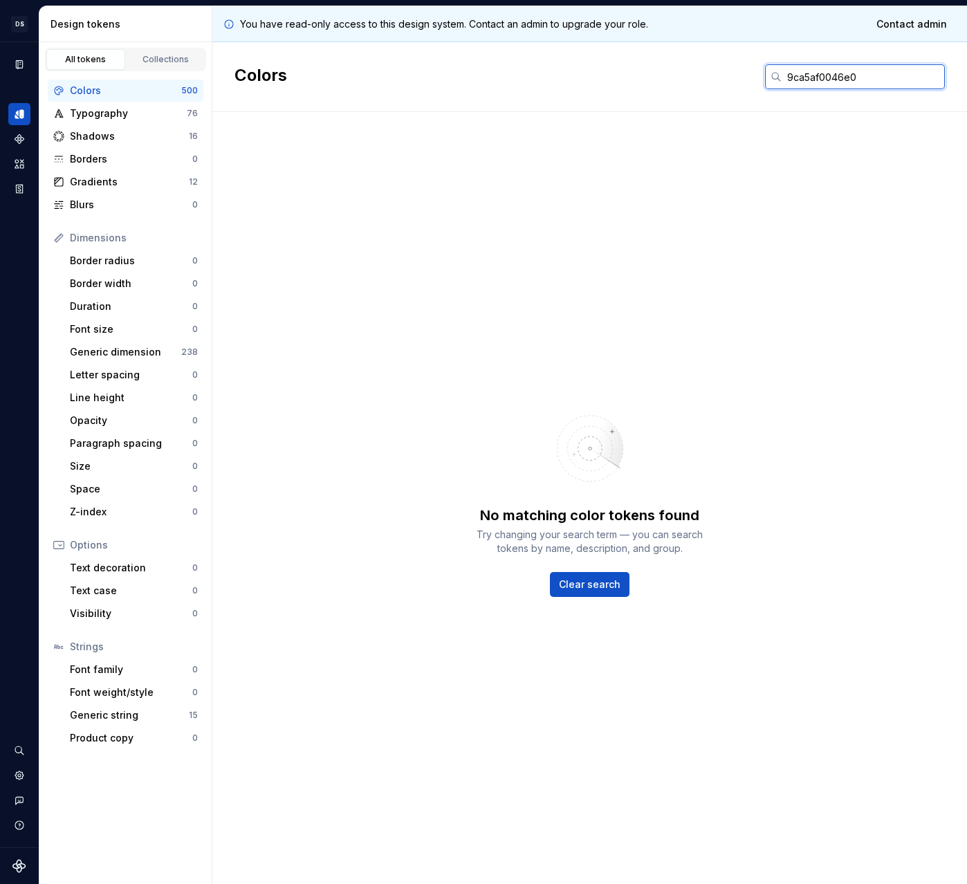
drag, startPoint x: 863, startPoint y: 75, endPoint x: 659, endPoint y: 71, distance: 203.4
click at [659, 71] on div "Colors 9ca5af0046e0" at bounding box center [589, 77] width 755 height 70
paste input "text"
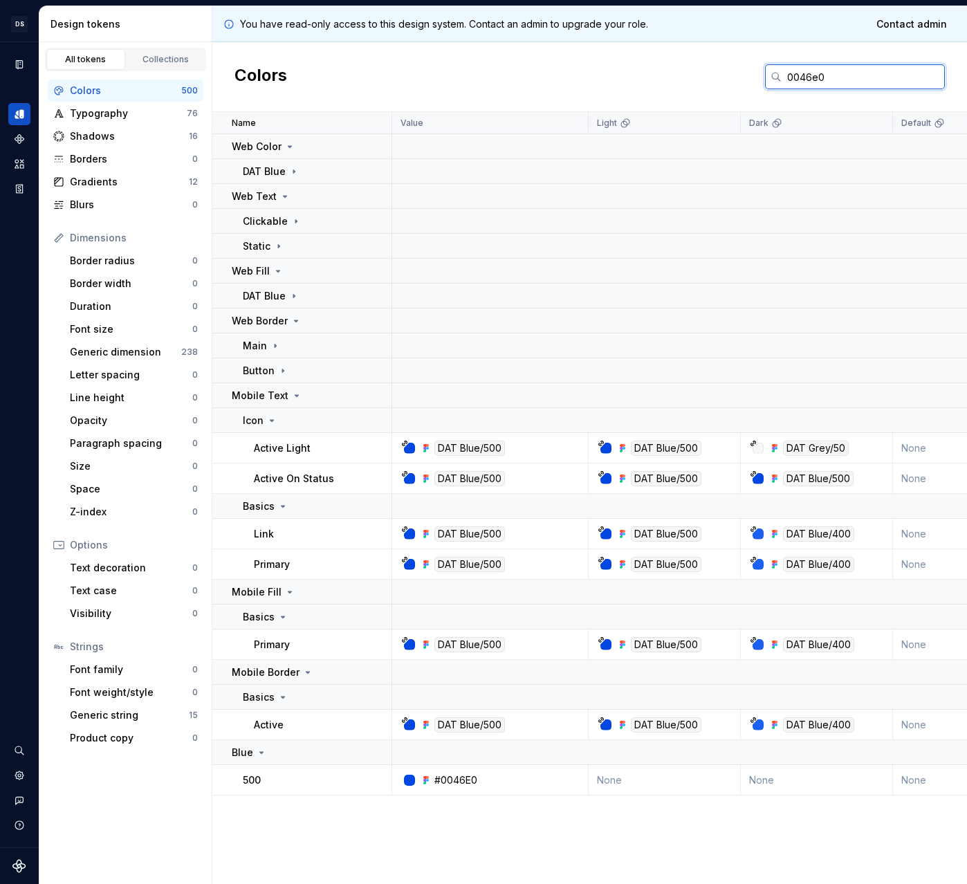
drag, startPoint x: 870, startPoint y: 72, endPoint x: 640, endPoint y: 70, distance: 230.4
click at [640, 70] on div "Colors 0046e0" at bounding box center [589, 77] width 755 height 70
paste input "32a8"
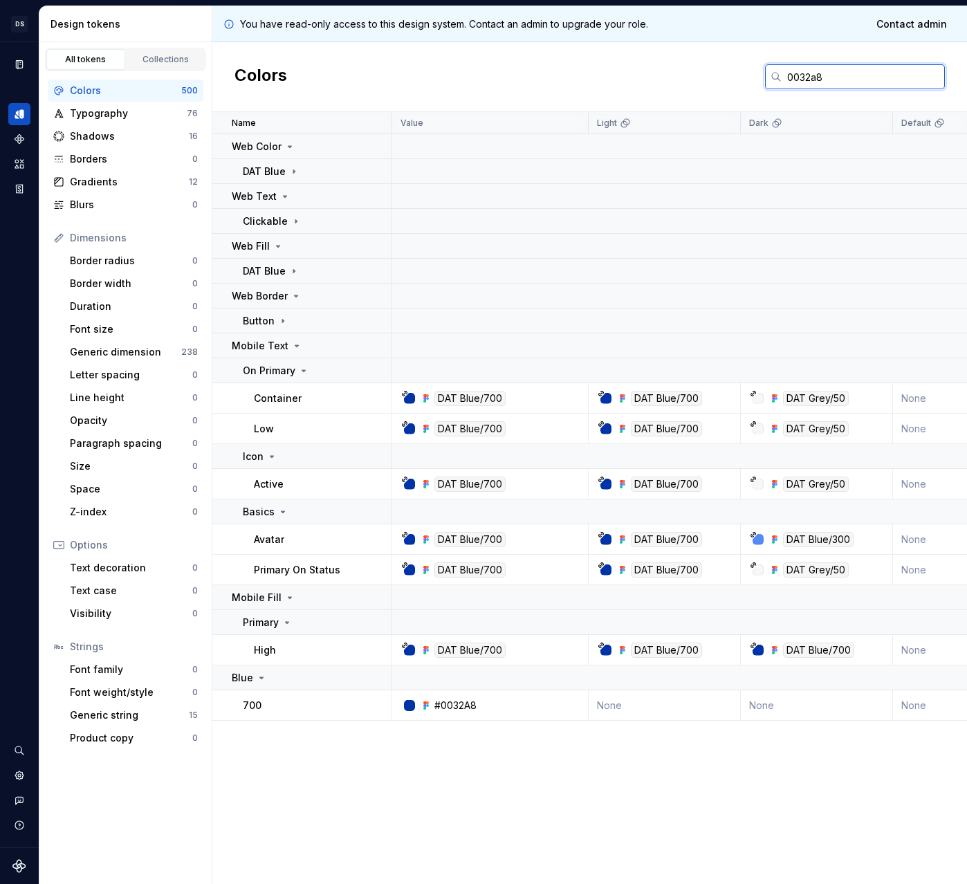
drag, startPoint x: 843, startPoint y: 76, endPoint x: 624, endPoint y: 68, distance: 219.4
click at [624, 68] on div "Colors 0032a8" at bounding box center [589, 77] width 755 height 70
paste input "e9ecf1"
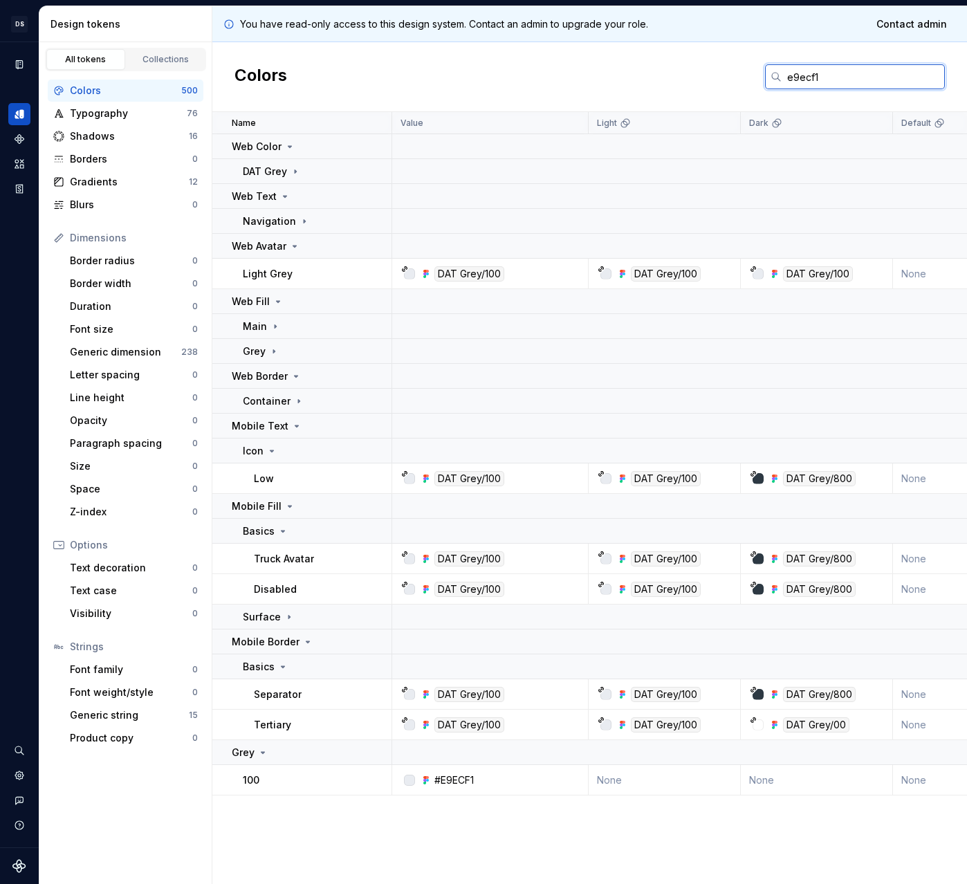
drag, startPoint x: 850, startPoint y: 80, endPoint x: 634, endPoint y: 73, distance: 215.9
click at [634, 73] on div "Colors e9ecf1" at bounding box center [589, 77] width 755 height 70
paste input "f6f7f9"
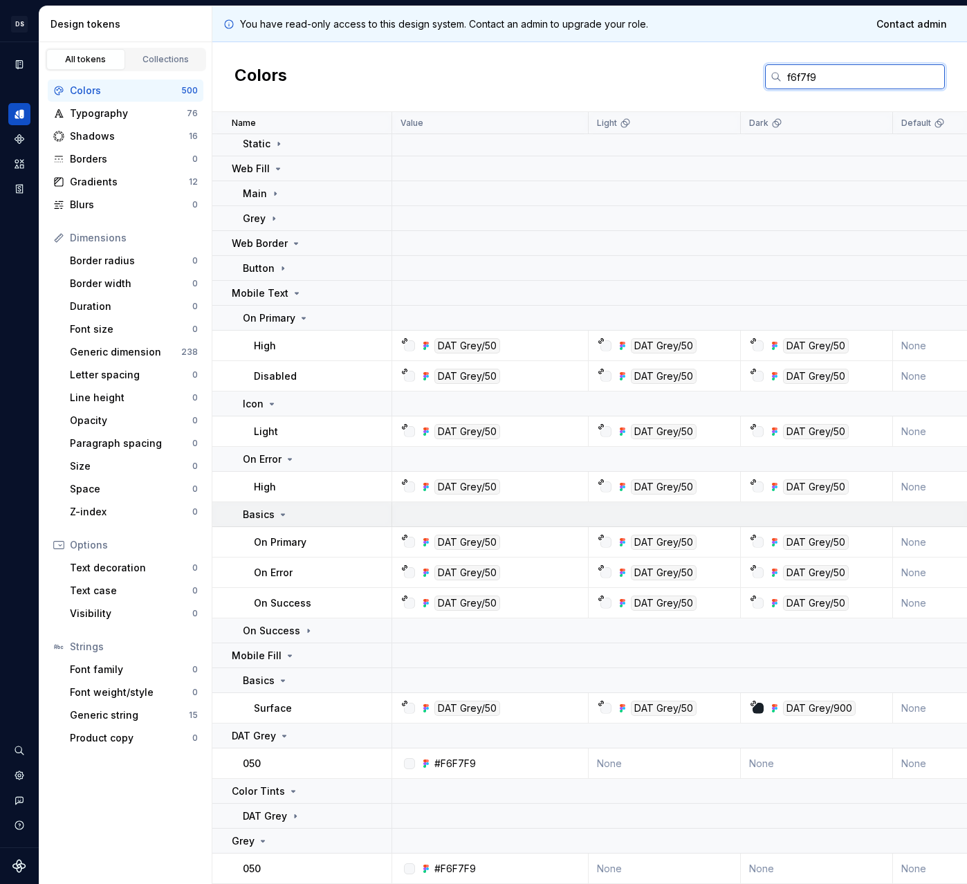
scroll to position [75, 0]
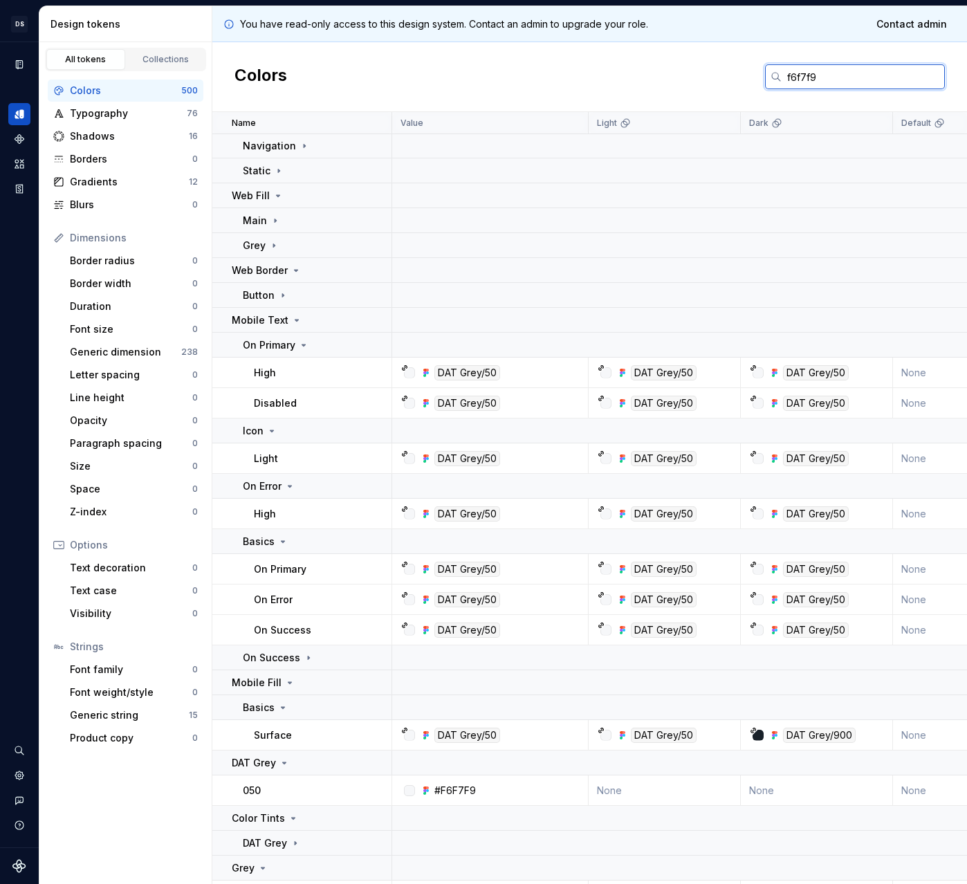
drag, startPoint x: 836, startPoint y: 79, endPoint x: 592, endPoint y: 54, distance: 245.4
click at [596, 53] on div "Colors f6f7f9" at bounding box center [589, 77] width 755 height 70
paste input "9ca5af"
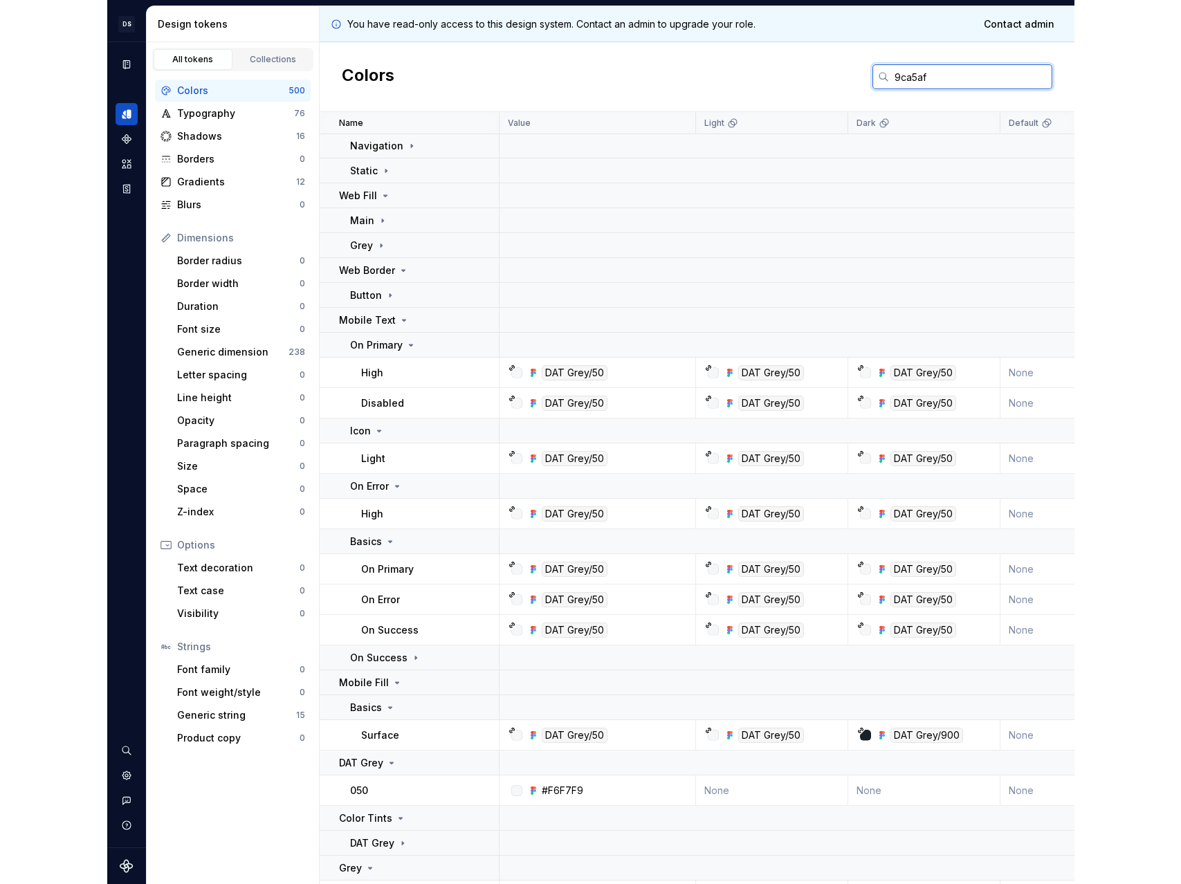
scroll to position [0, 0]
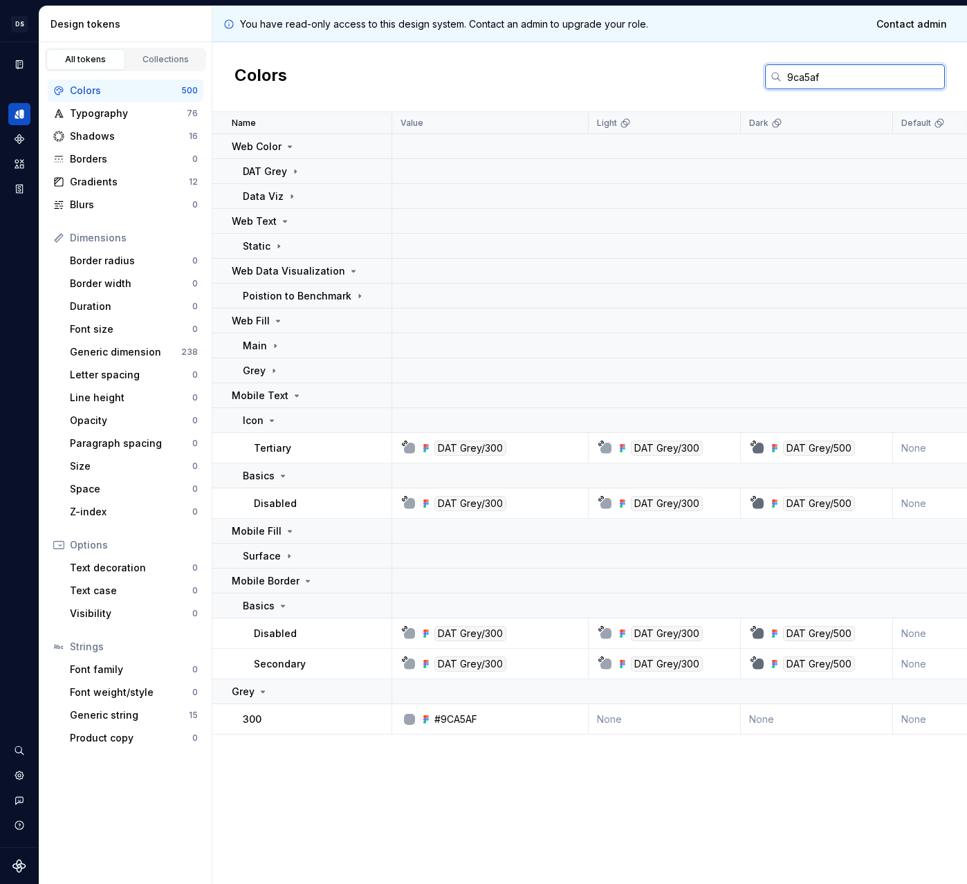
drag, startPoint x: 831, startPoint y: 71, endPoint x: 665, endPoint y: 69, distance: 166.0
click at [665, 69] on div "Colors 9ca5af" at bounding box center [589, 77] width 755 height 70
drag, startPoint x: 845, startPoint y: 74, endPoint x: 639, endPoint y: 71, distance: 205.5
click at [640, 71] on div "Colors 9ca5af" at bounding box center [589, 77] width 755 height 70
paste input "fbbf7"
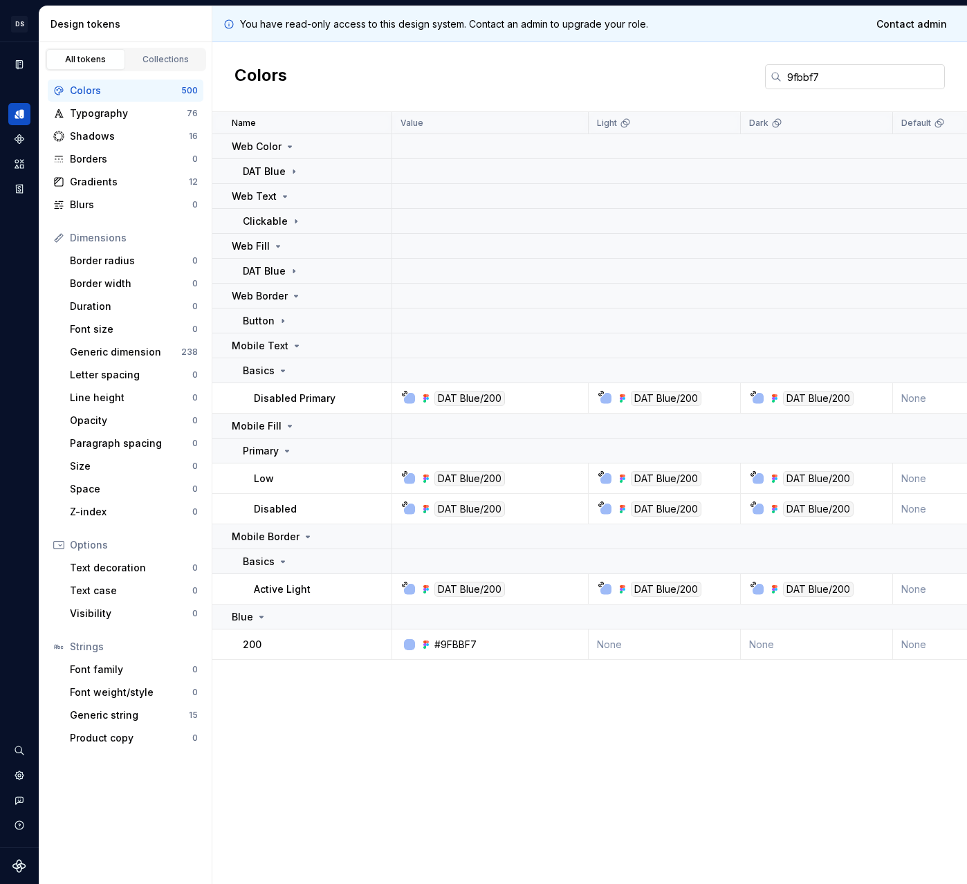
click at [843, 76] on input "9fbbf7" at bounding box center [863, 76] width 163 height 25
drag, startPoint x: 843, startPoint y: 76, endPoint x: 659, endPoint y: 80, distance: 183.4
click at [661, 80] on div "Colors 9fbbf7" at bounding box center [589, 77] width 755 height 70
paste input "0046e0"
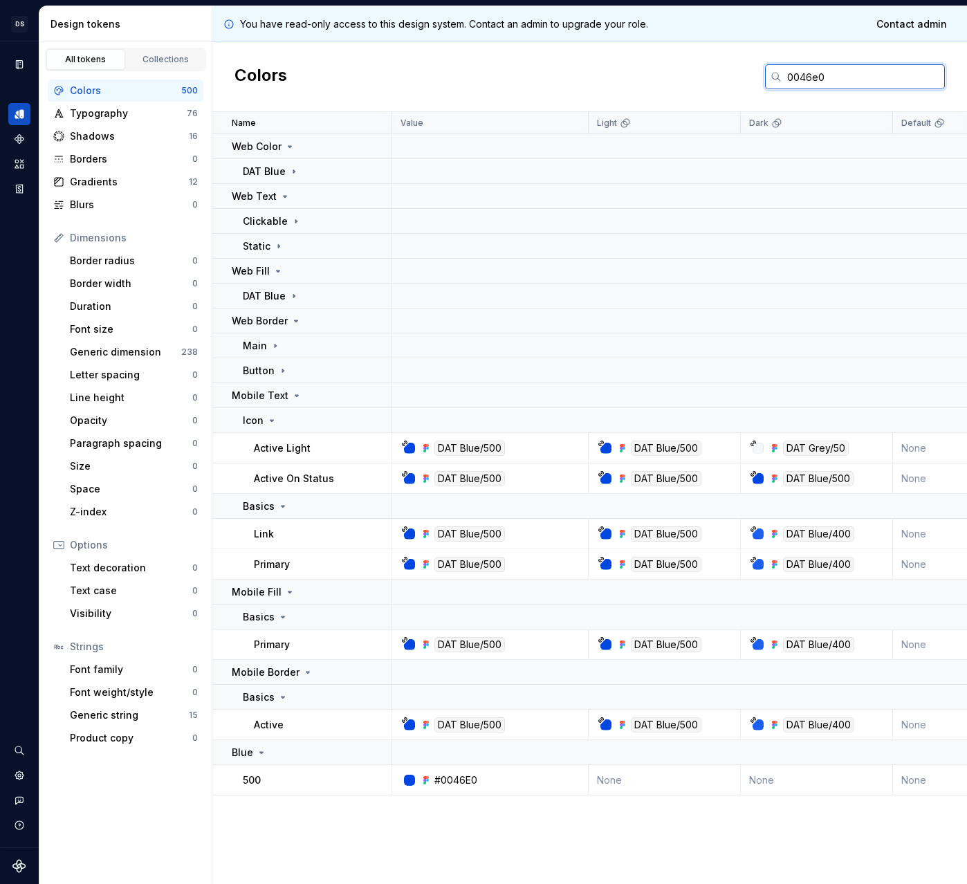
drag, startPoint x: 858, startPoint y: 68, endPoint x: 610, endPoint y: 68, distance: 247.6
click at [610, 68] on div "Colors 0046e0" at bounding box center [589, 77] width 755 height 70
drag, startPoint x: 853, startPoint y: 75, endPoint x: 635, endPoint y: 76, distance: 217.9
click at [635, 76] on div "Colors 0046e0" at bounding box center [589, 77] width 755 height 70
paste input "9ca5af"
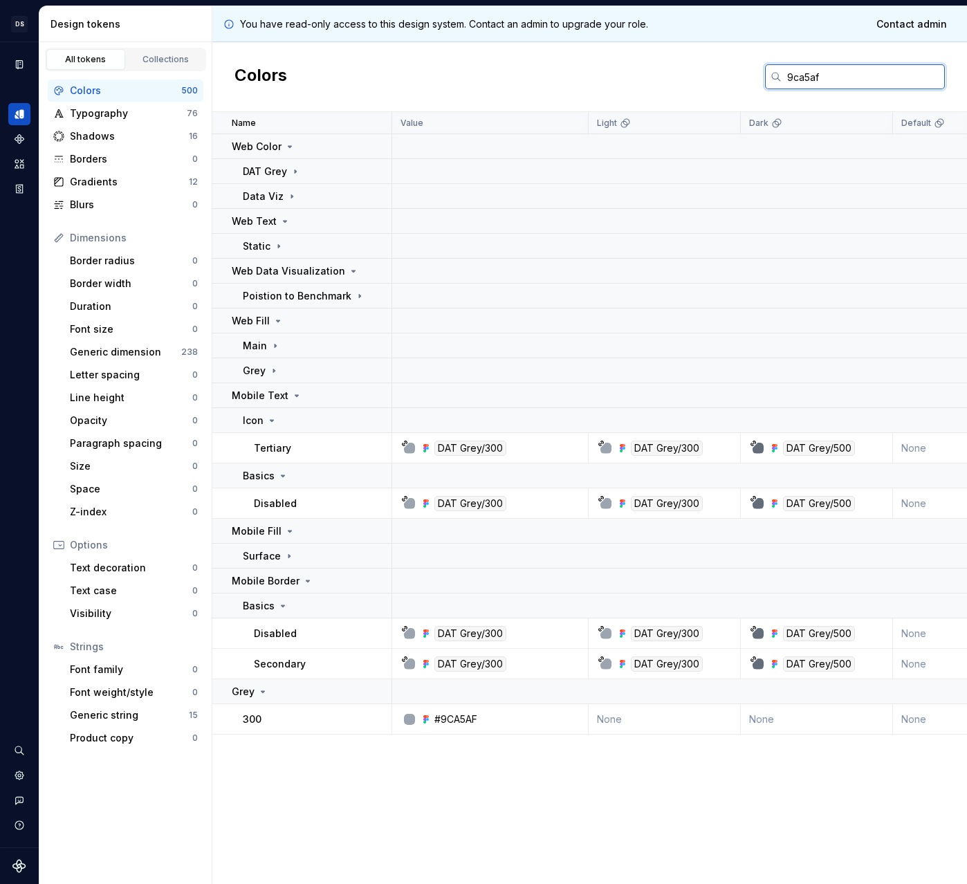
drag, startPoint x: 847, startPoint y: 84, endPoint x: 661, endPoint y: 72, distance: 186.5
click at [661, 72] on div "Colors 9ca5af" at bounding box center [589, 77] width 755 height 70
paste input "0046e0"
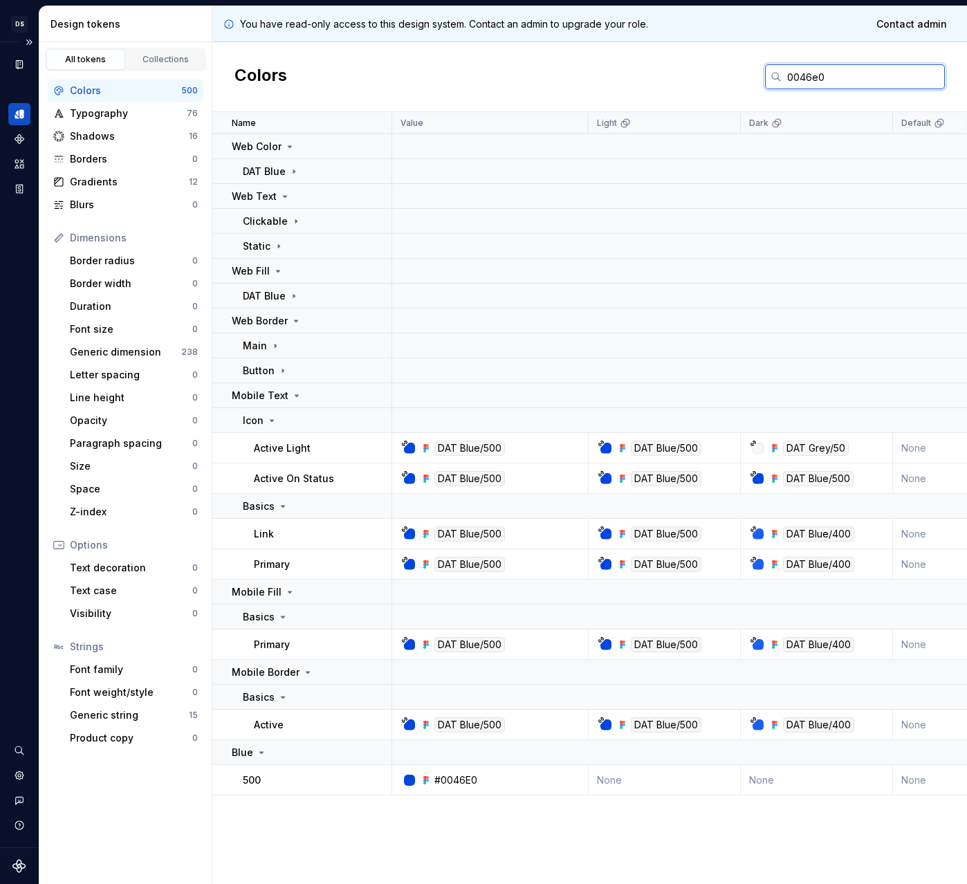
type input "0046e0"
drag, startPoint x: 861, startPoint y: 72, endPoint x: 647, endPoint y: 69, distance: 214.5
click at [647, 69] on div "Colors 0046e0" at bounding box center [589, 77] width 755 height 70
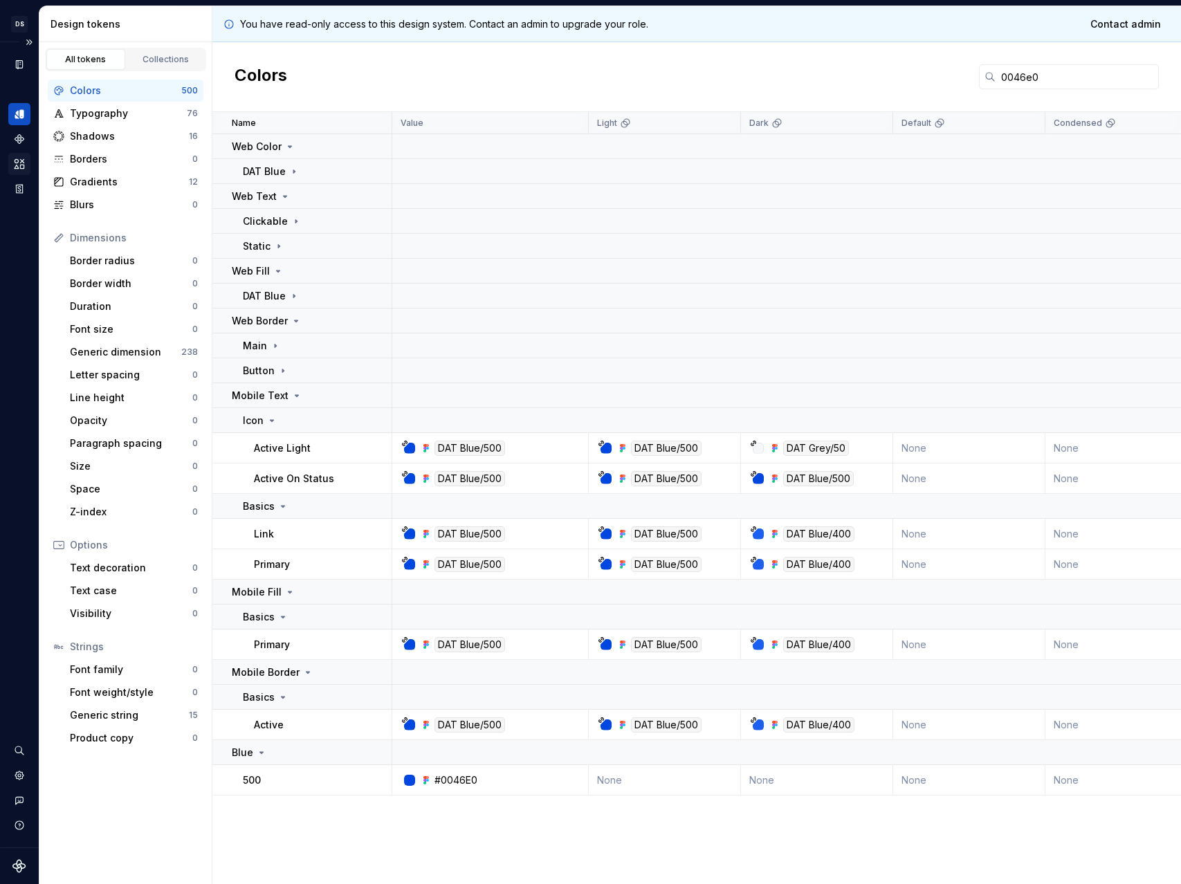
click at [25, 168] on icon "Assets" at bounding box center [19, 164] width 12 height 12
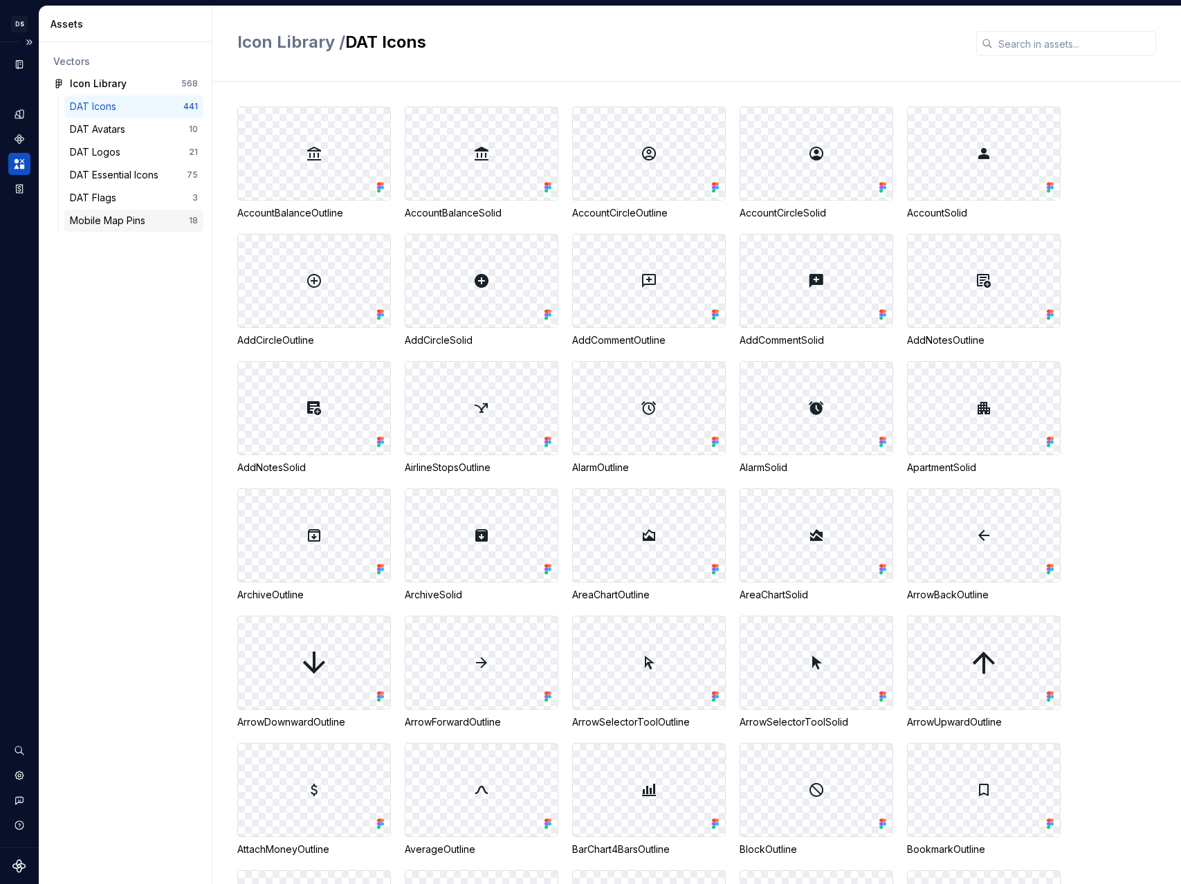
click at [121, 214] on div "Mobile Map Pins" at bounding box center [110, 221] width 81 height 14
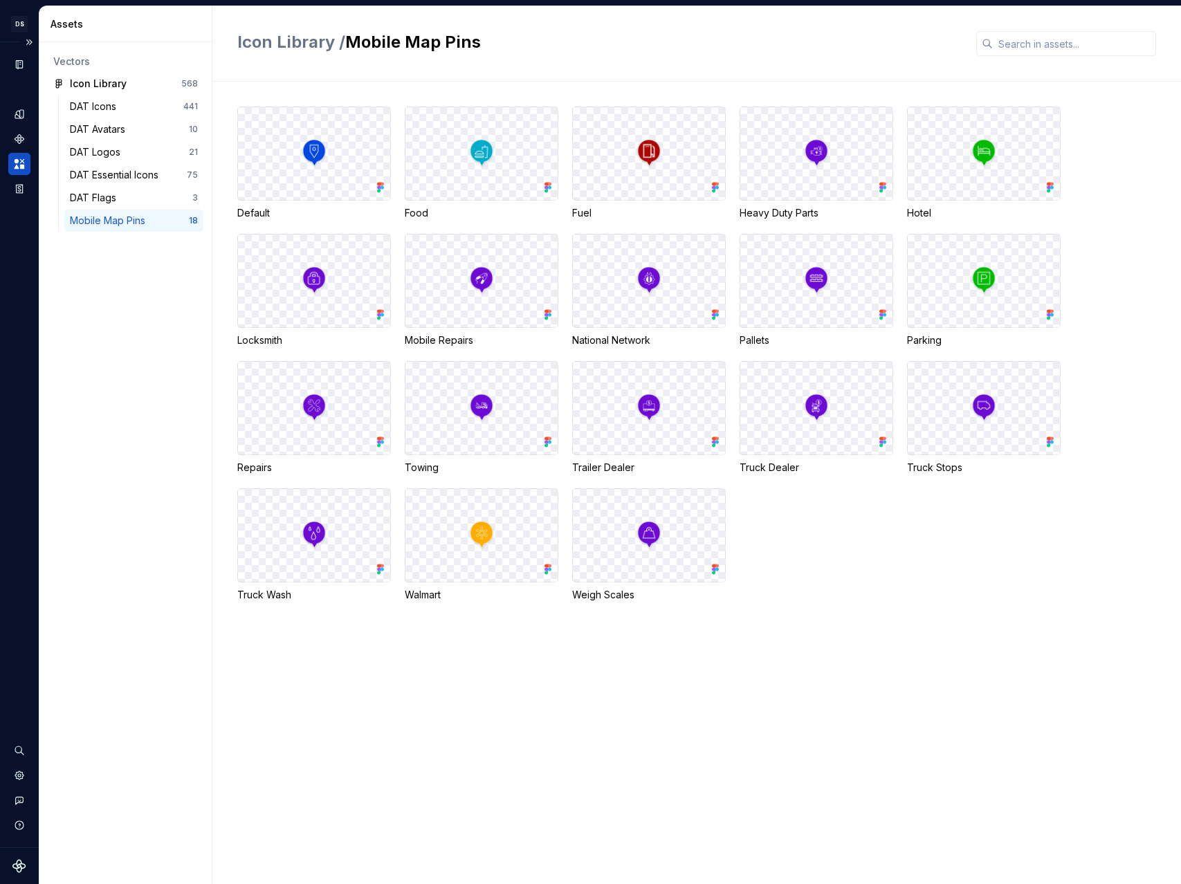
click at [317, 160] on img at bounding box center [314, 153] width 28 height 30
click at [315, 156] on img at bounding box center [314, 153] width 28 height 30
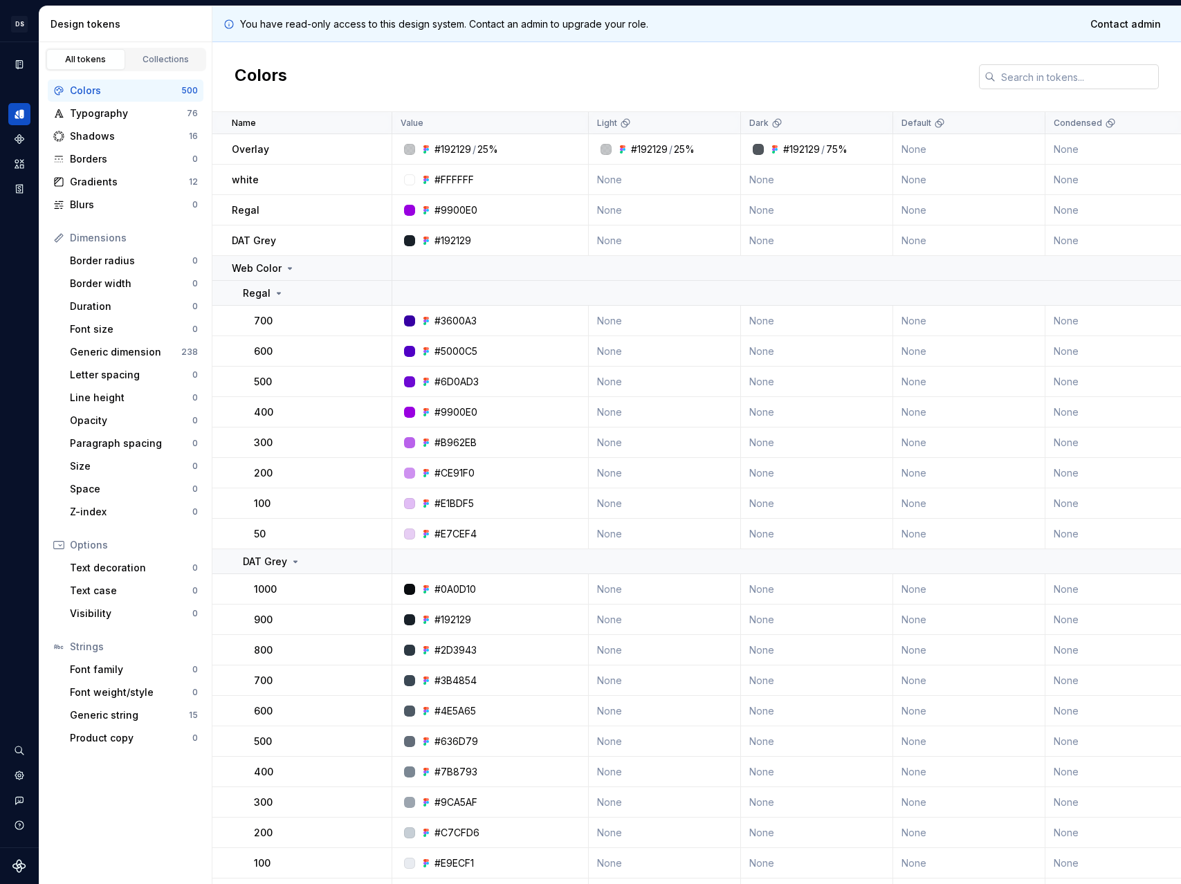
click at [1047, 71] on input "text" at bounding box center [1076, 76] width 163 height 25
paste input "0046e0"
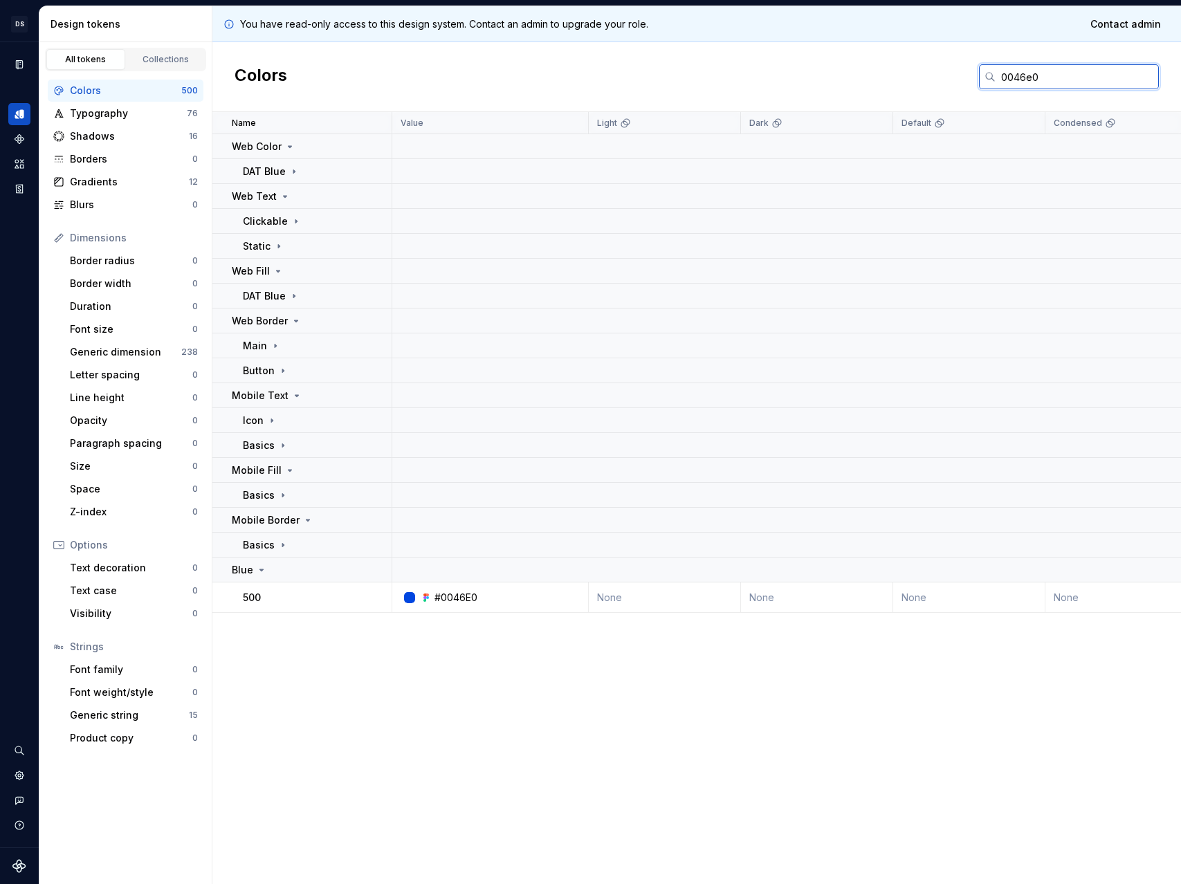
type input "0046e0"
click at [877, 58] on div "Colors 0046e0" at bounding box center [696, 77] width 968 height 70
click at [279, 418] on div "Icon" at bounding box center [317, 421] width 148 height 14
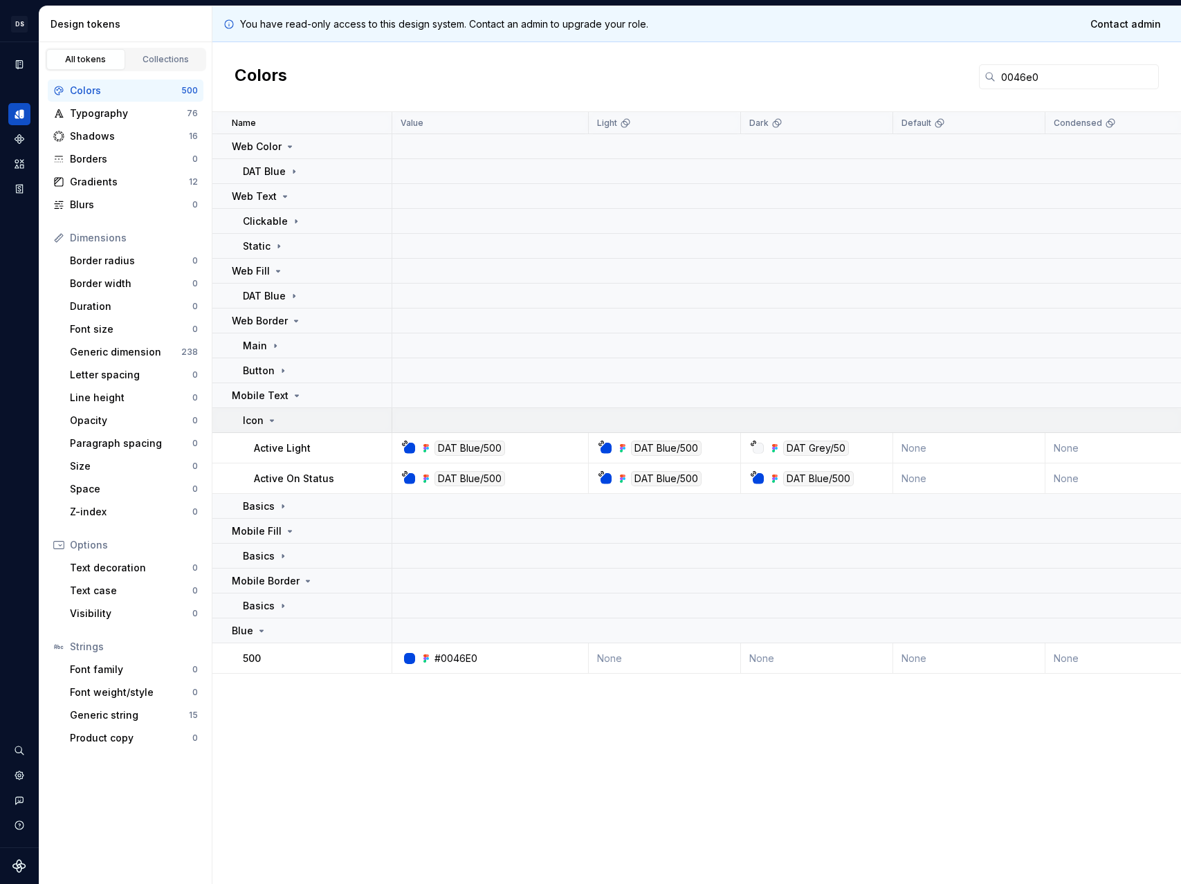
click at [281, 424] on div "Icon" at bounding box center [317, 421] width 148 height 14
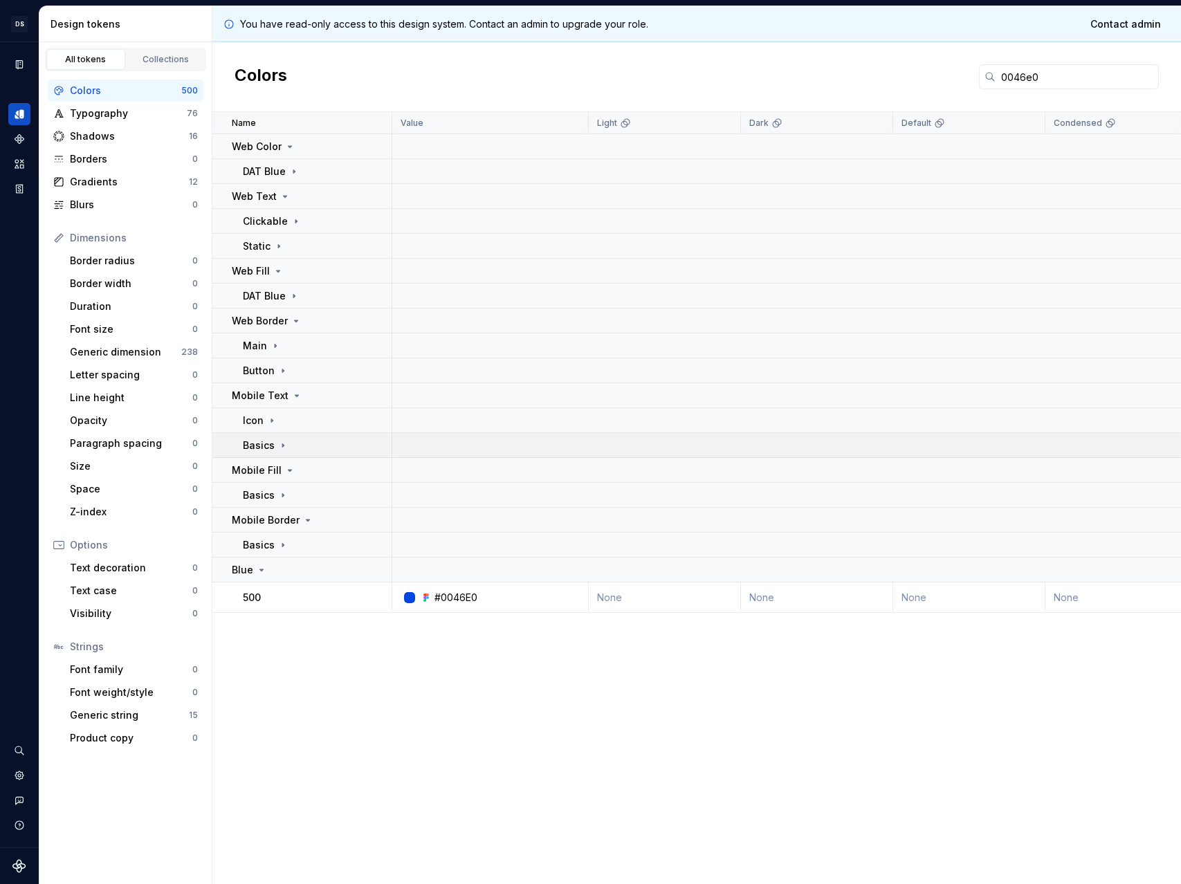
click at [281, 440] on icon at bounding box center [282, 445] width 11 height 11
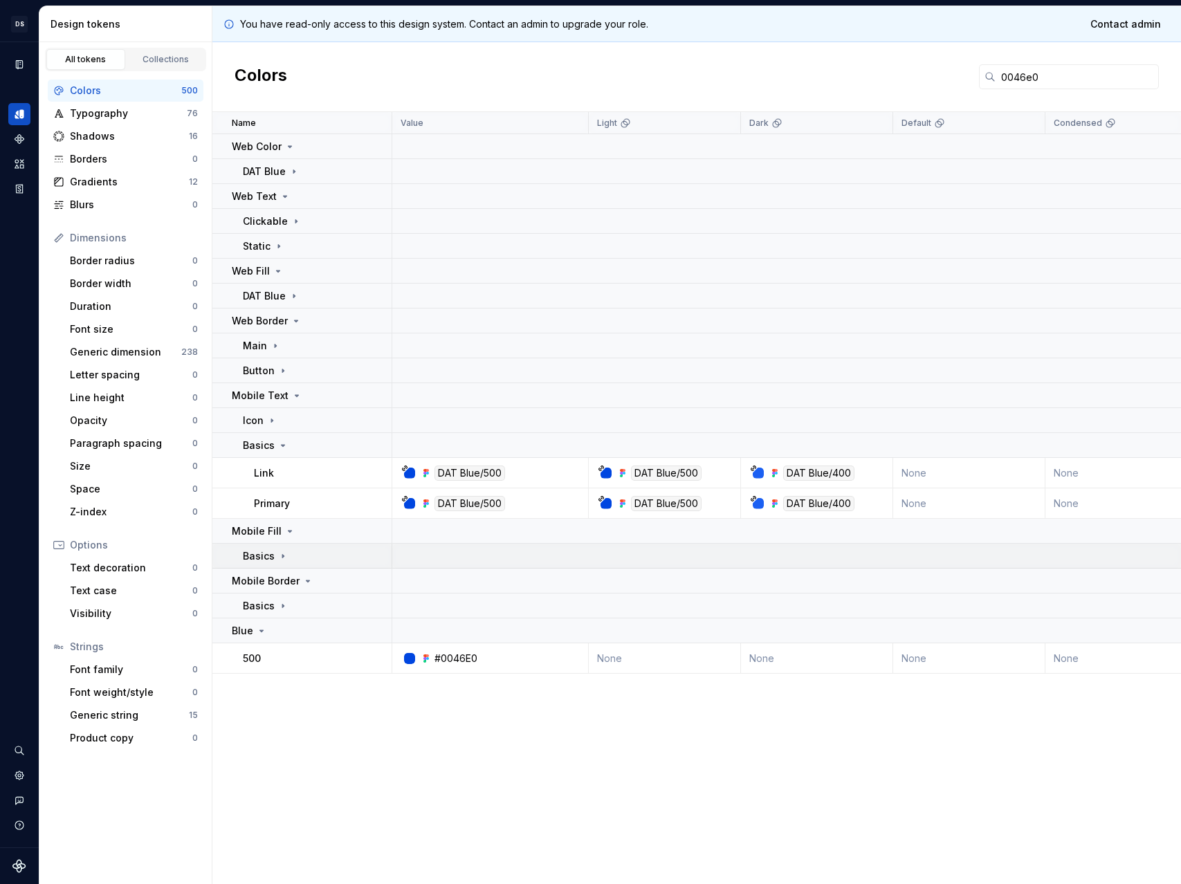
click at [349, 560] on div "Basics" at bounding box center [317, 556] width 148 height 14
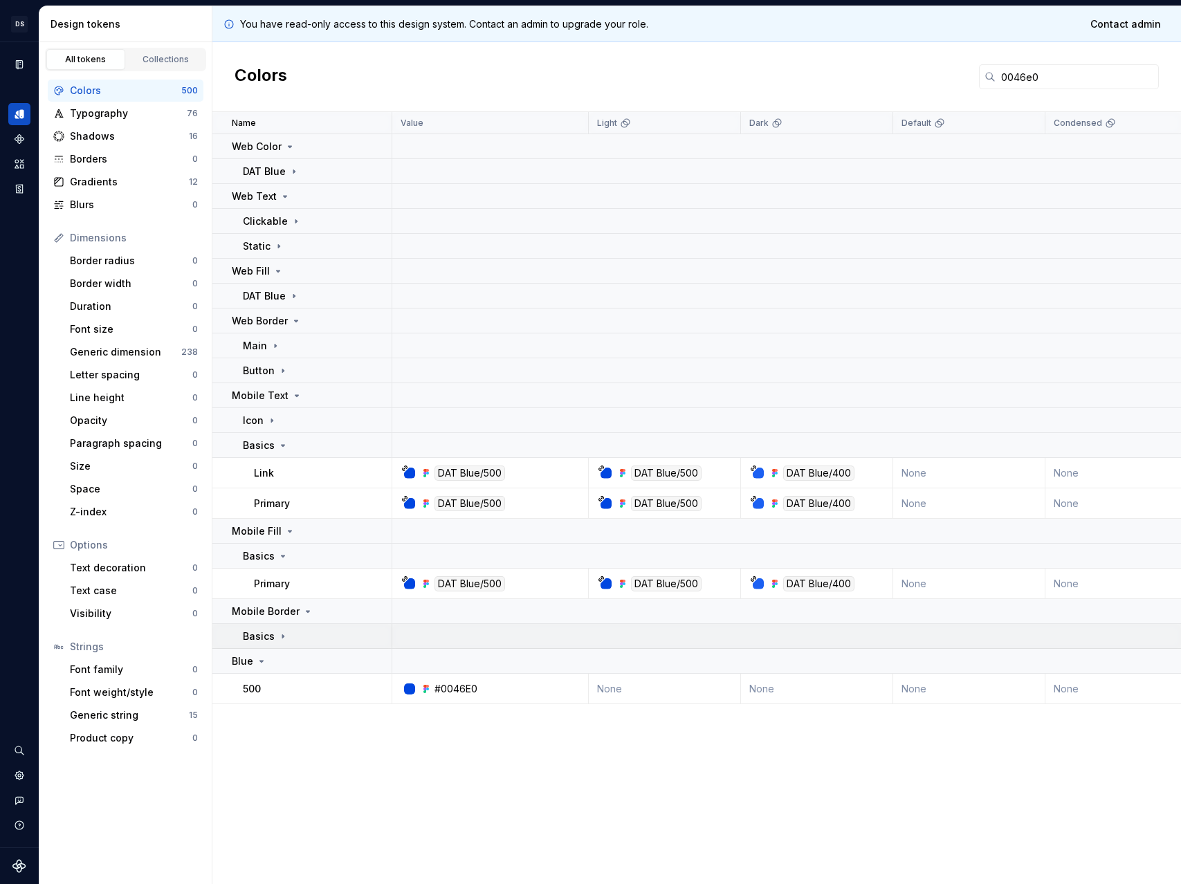
click at [338, 630] on div "Basics" at bounding box center [317, 636] width 148 height 14
click at [324, 418] on div "Icon" at bounding box center [317, 421] width 148 height 14
